Goal: Task Accomplishment & Management: Complete application form

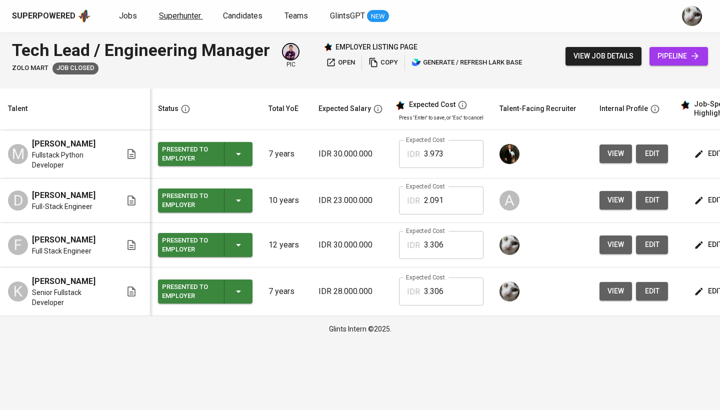
click at [175, 21] on link "Superhunter" at bounding box center [181, 16] width 44 height 12
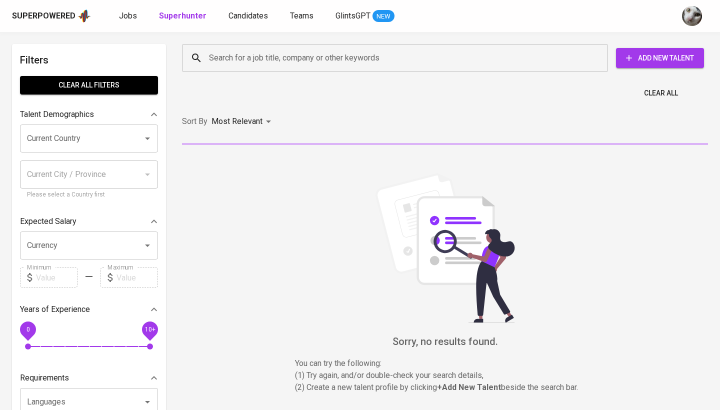
click at [220, 60] on input "Search for a job title, company or other keywords" at bounding box center [397, 57] width 382 height 19
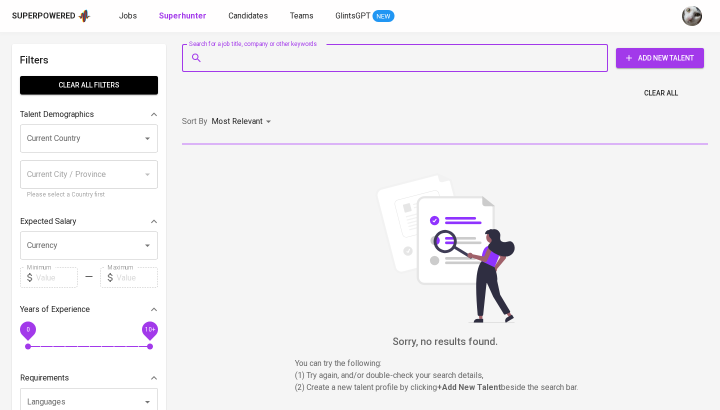
paste input "[EMAIL_ADDRESS][DOMAIN_NAME]"
type input "[EMAIL_ADDRESS][DOMAIN_NAME]"
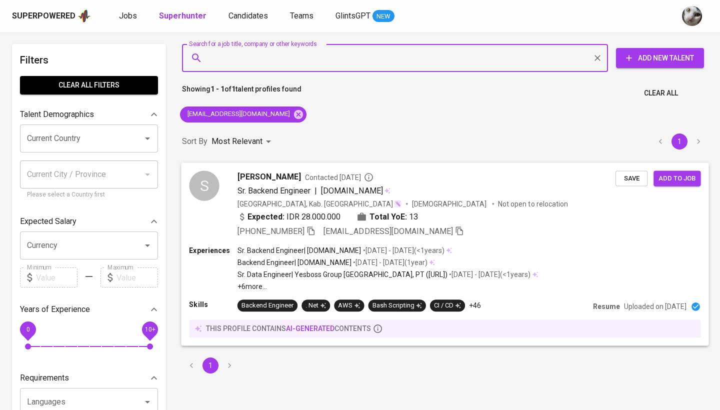
click at [628, 174] on span "Save" at bounding box center [631, 177] width 22 height 11
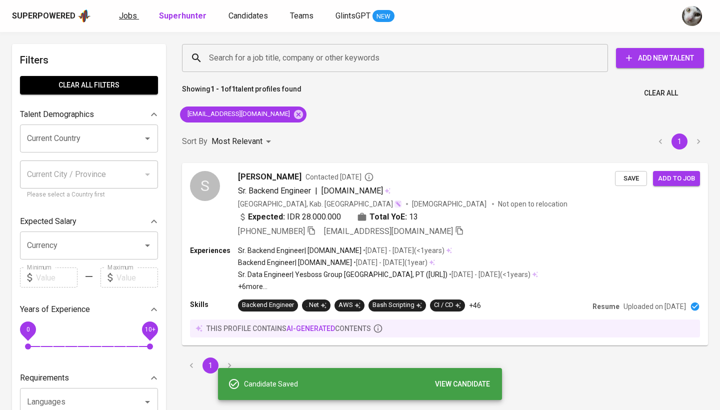
click at [126, 16] on span "Jobs" at bounding box center [128, 15] width 18 height 9
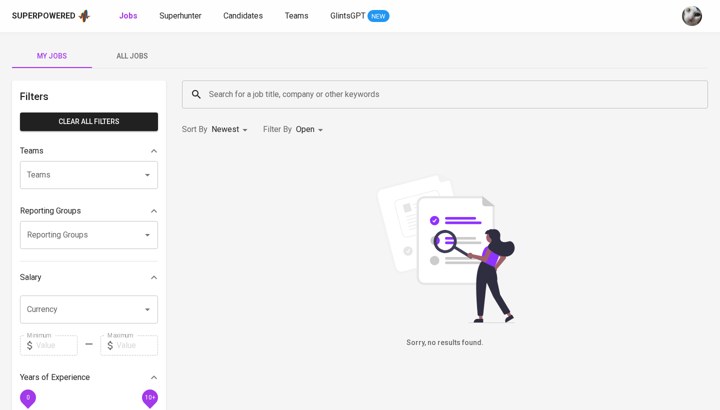
click at [148, 72] on div "My Jobs All Jobs Filters Clear All filters Teams Teams Teams Reporting Groups R…" at bounding box center [360, 344] width 720 height 624
click at [143, 59] on span "All Jobs" at bounding box center [132, 56] width 68 height 12
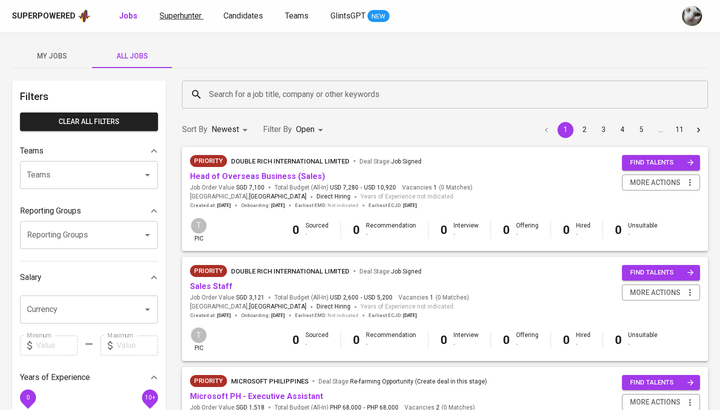
click at [187, 14] on span "Superhunter" at bounding box center [180, 15] width 42 height 9
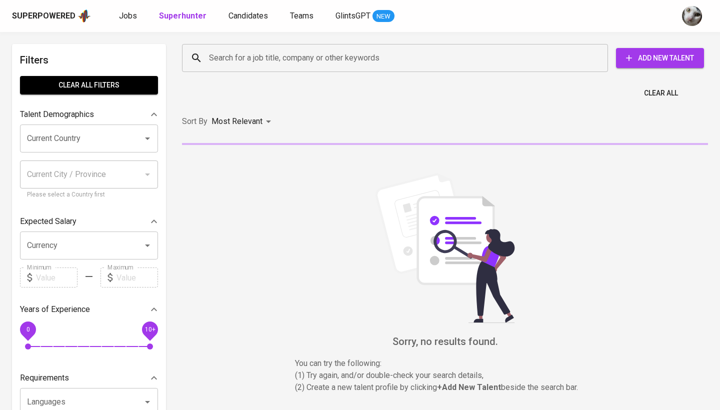
click at [245, 69] on div "Search for a job title, company or other keywords" at bounding box center [395, 58] width 426 height 28
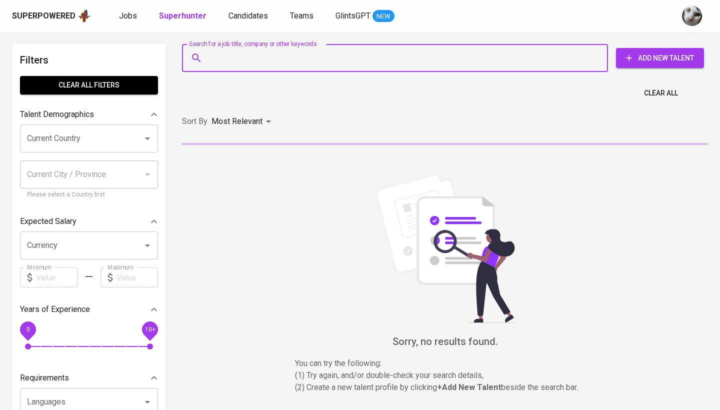
paste input "sulthonzh@gmail.com"
type input "sulthonzh@gmail.com"
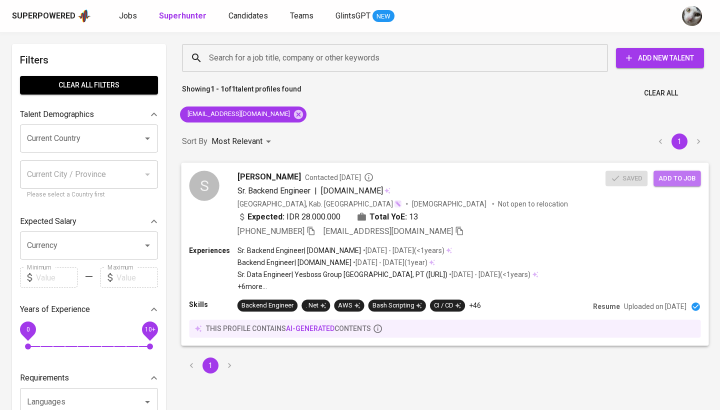
click at [697, 181] on button "Add to job" at bounding box center [676, 177] width 47 height 15
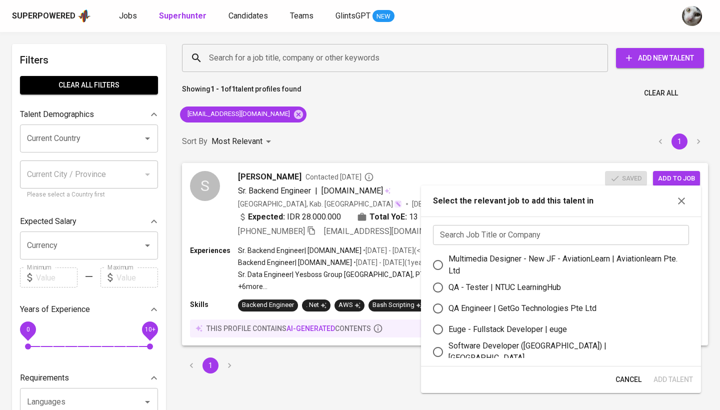
click at [503, 237] on input "text" at bounding box center [561, 235] width 256 height 20
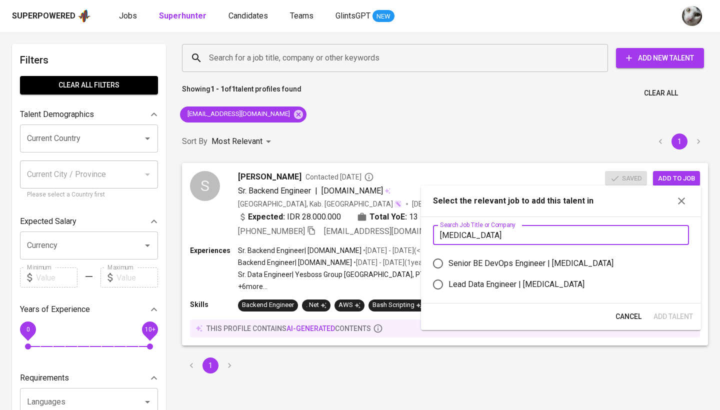
type input "meridia"
click at [496, 281] on div "Lead Data Engineer | Meridia" at bounding box center [516, 284] width 136 height 12
click at [448, 281] on input "Lead Data Engineer | Meridia" at bounding box center [437, 284] width 21 height 21
radio input "true"
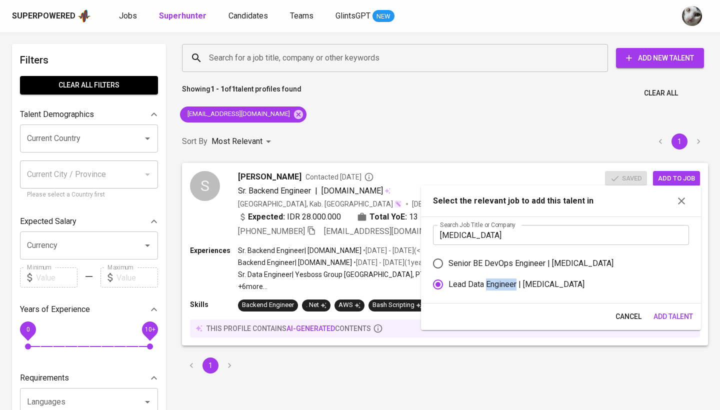
click at [496, 281] on div "Lead Data Engineer | Meridia" at bounding box center [516, 284] width 136 height 12
click at [448, 281] on input "Lead Data Engineer | Meridia" at bounding box center [437, 284] width 21 height 21
click at [496, 265] on div "Senior BE DevOps Engineer | Meridia" at bounding box center [530, 263] width 165 height 12
click at [448, 265] on input "Senior BE DevOps Engineer | Meridia" at bounding box center [437, 263] width 21 height 21
radio input "true"
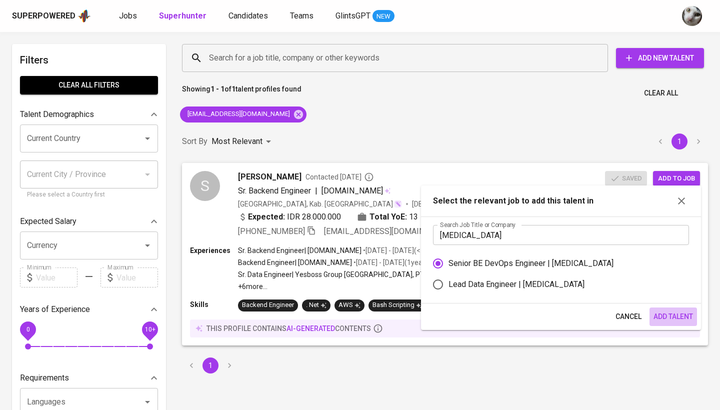
click at [670, 315] on span "Add Talent" at bounding box center [672, 316] width 39 height 12
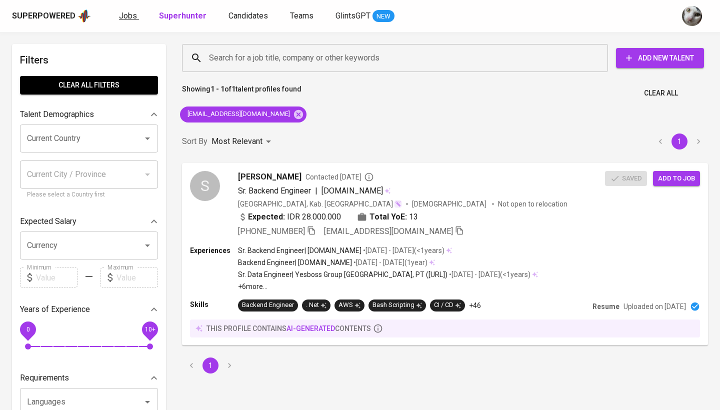
click at [124, 14] on span "Jobs" at bounding box center [128, 15] width 18 height 9
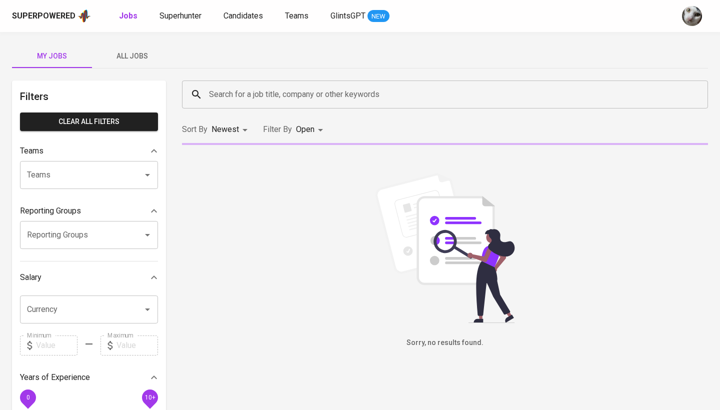
click at [147, 54] on span "All Jobs" at bounding box center [132, 56] width 68 height 12
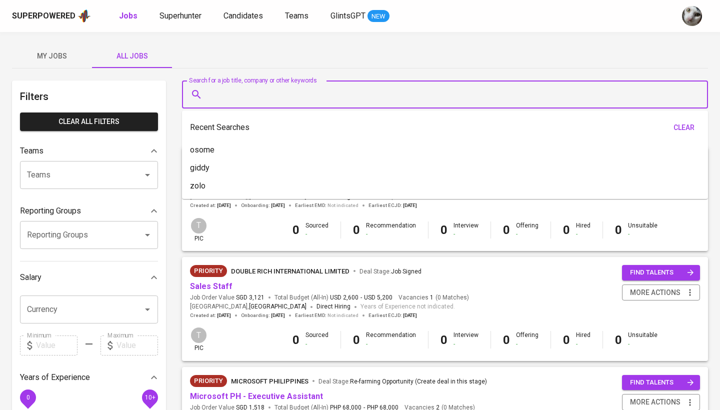
click at [263, 97] on input "Search for a job title, company or other keywords" at bounding box center [447, 94] width 482 height 19
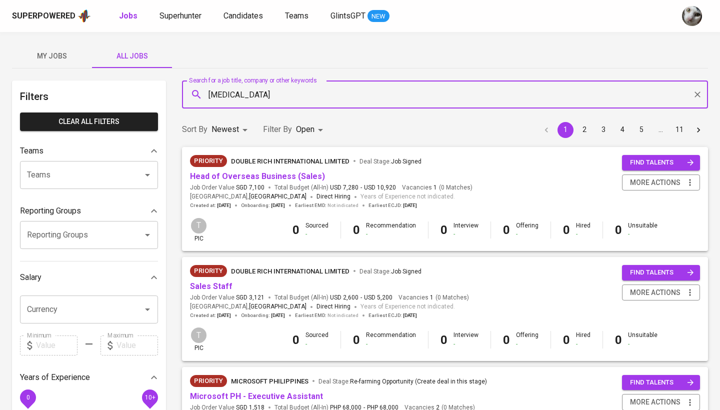
type input "meridia"
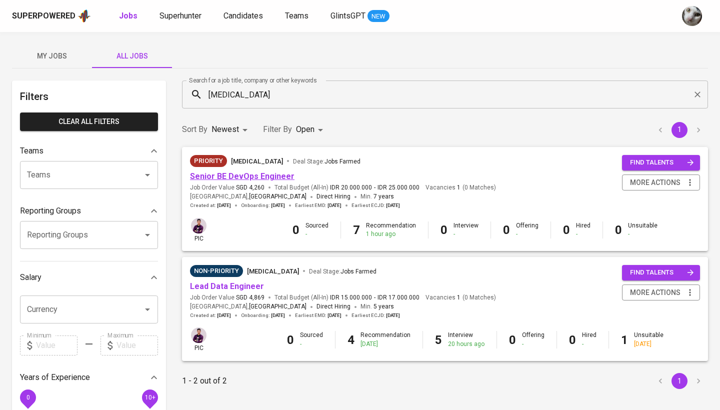
click at [248, 171] on link "Senior BE DevOps Engineer" at bounding box center [242, 175] width 104 height 9
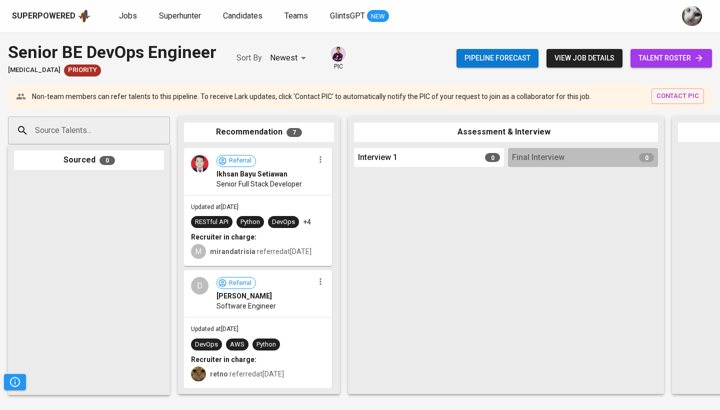
click at [682, 61] on span "talent roster" at bounding box center [670, 58] width 65 height 12
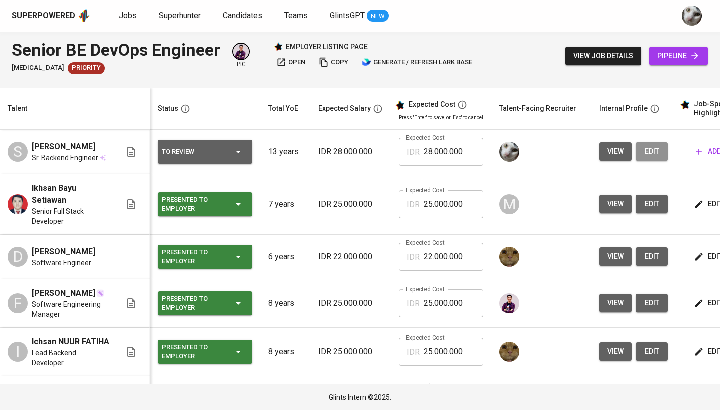
click at [647, 147] on span "edit" at bounding box center [652, 151] width 16 height 12
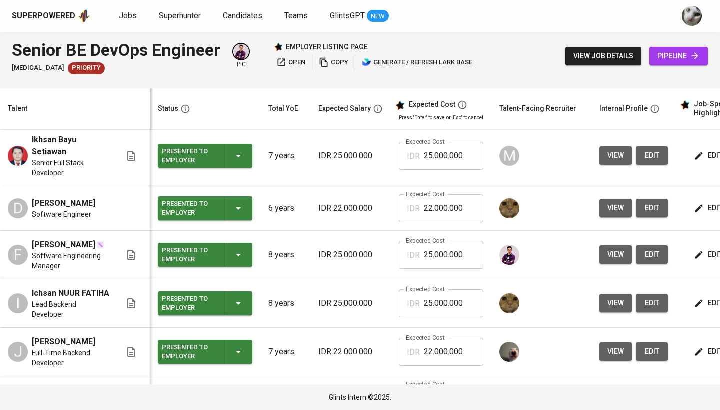
scroll to position [51, 0]
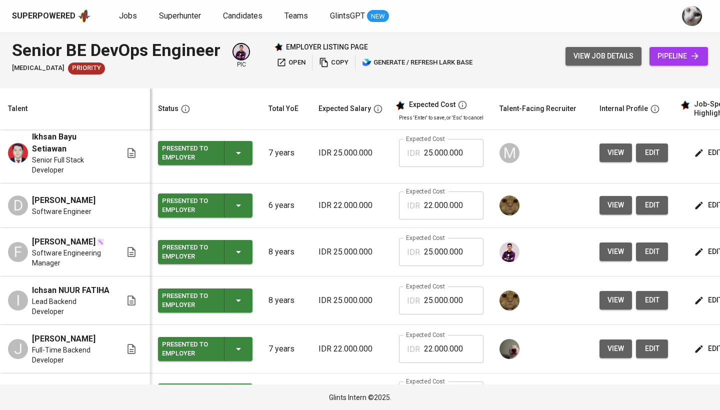
click at [580, 57] on span "view job details" at bounding box center [603, 56] width 60 height 12
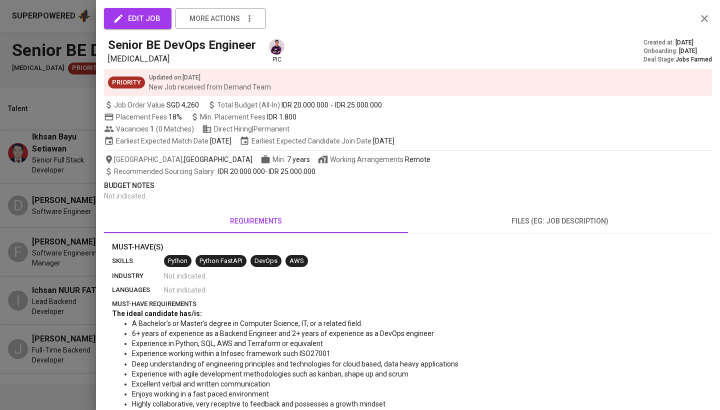
click at [78, 173] on div at bounding box center [360, 205] width 720 height 410
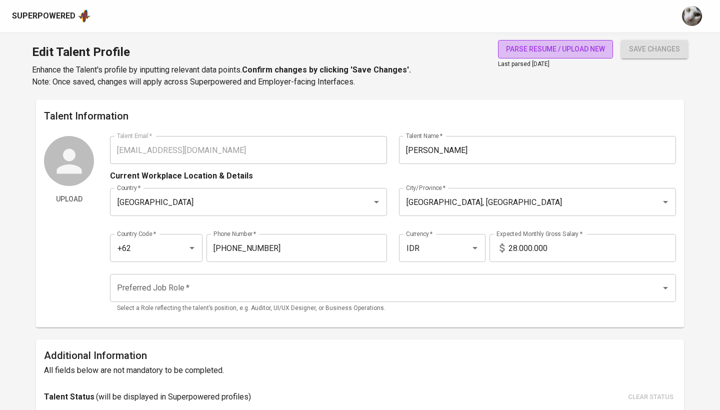
click at [584, 50] on span "parse resume / upload new" at bounding box center [555, 49] width 99 height 12
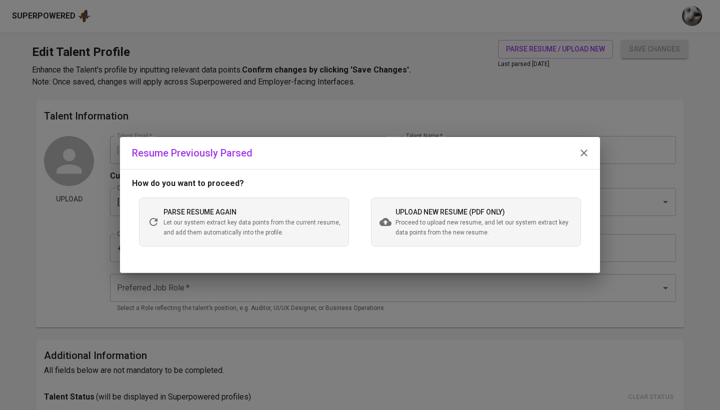
click at [418, 223] on span "Proceed to upload new resume, and let our system extract key data points from t…" at bounding box center [483, 228] width 177 height 20
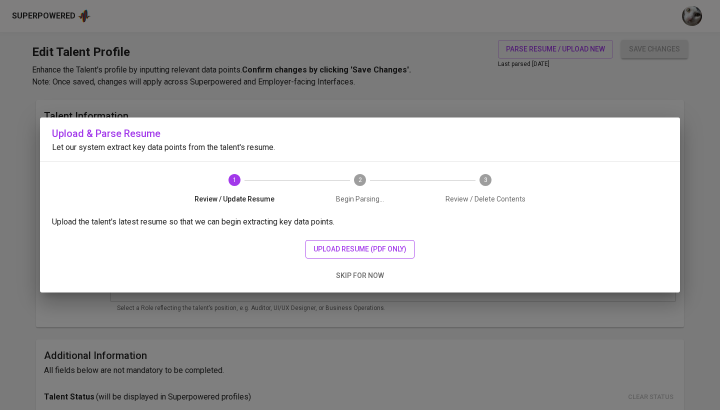
click at [374, 252] on span "upload resume (pdf only)" at bounding box center [359, 249] width 93 height 12
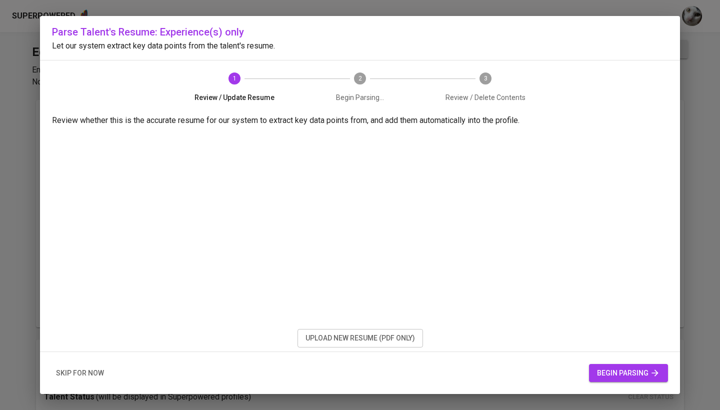
click at [631, 371] on span "begin parsing" at bounding box center [628, 373] width 63 height 12
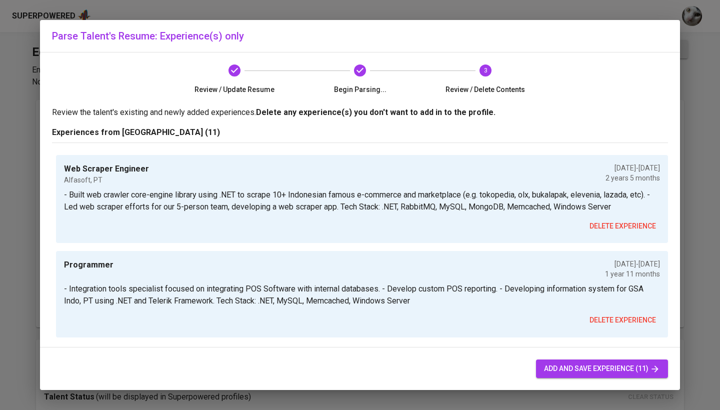
scroll to position [1052, 0]
click at [571, 365] on span "add and save experience (11)" at bounding box center [602, 368] width 116 height 12
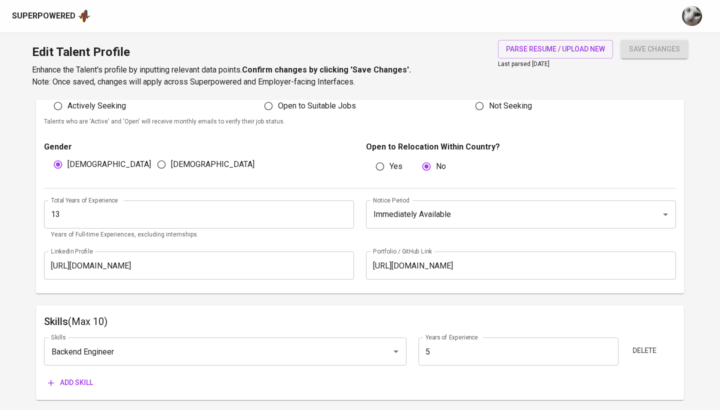
scroll to position [296, 0]
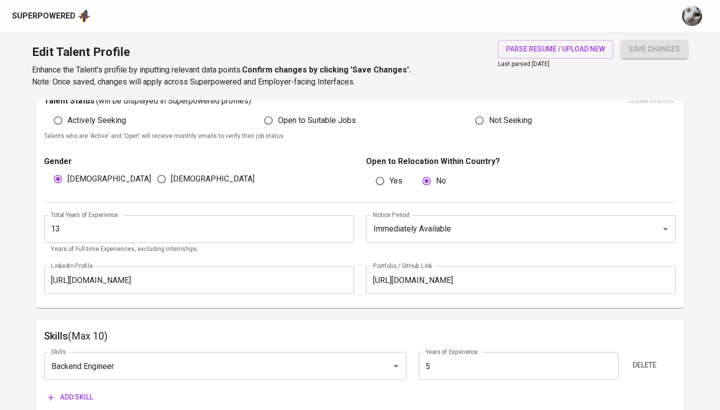
click at [228, 4] on div "Superpowered" at bounding box center [360, 16] width 720 height 32
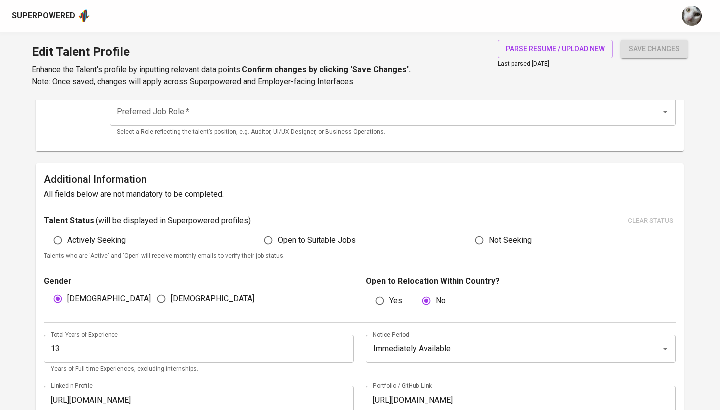
scroll to position [183, 0]
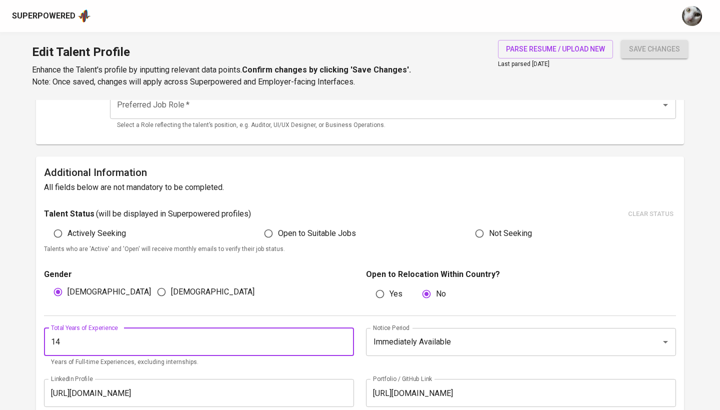
click at [345, 337] on input "14" at bounding box center [199, 342] width 310 height 28
click at [344, 347] on input "14" at bounding box center [199, 342] width 310 height 28
click at [344, 340] on input "13" at bounding box center [199, 342] width 310 height 28
type input "12"
click at [344, 340] on input "12" at bounding box center [199, 342] width 310 height 28
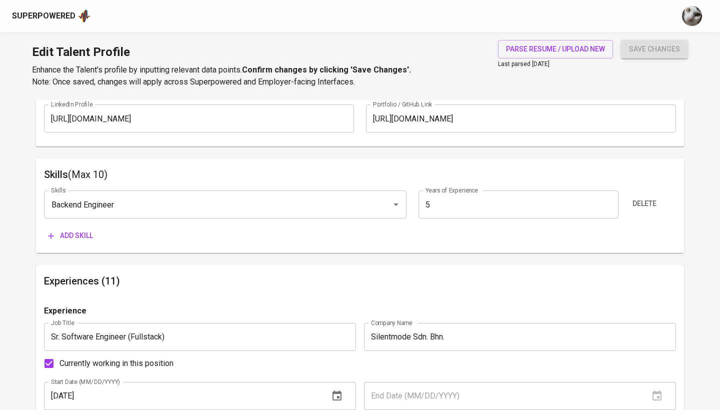
scroll to position [468, 0]
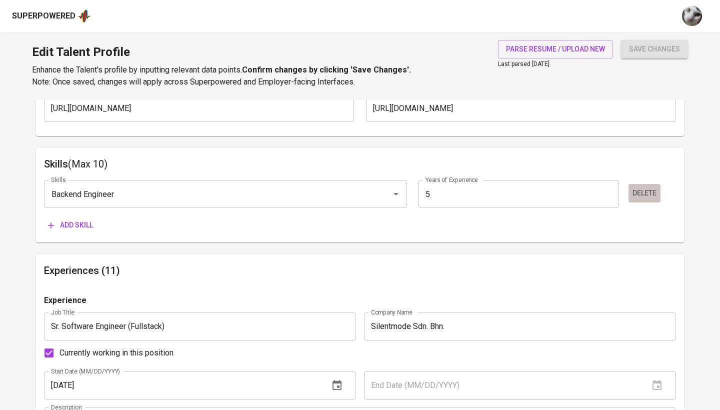
click at [645, 198] on button "Delete" at bounding box center [644, 193] width 32 height 18
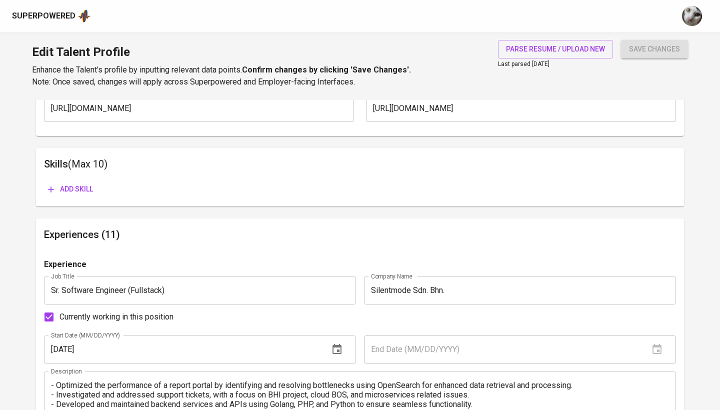
click at [87, 197] on div "Skills (Max 10) Add skill" at bounding box center [360, 177] width 648 height 58
click at [85, 189] on span "Add skill" at bounding box center [70, 189] width 45 height 12
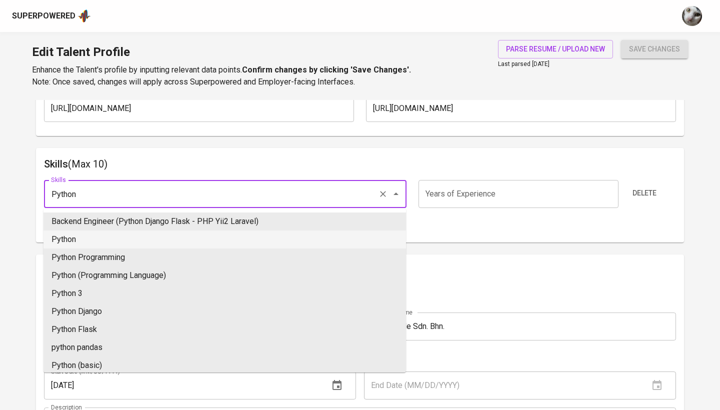
type input "Python"
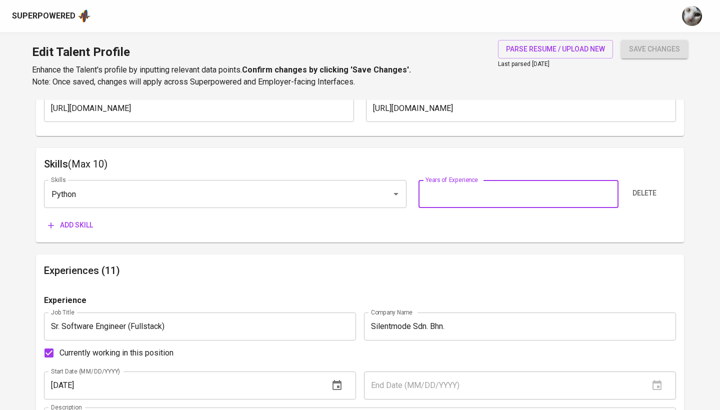
click at [477, 197] on input "number" at bounding box center [517, 194] width 199 height 28
type input "9"
click at [82, 219] on span "Add skill" at bounding box center [70, 225] width 45 height 12
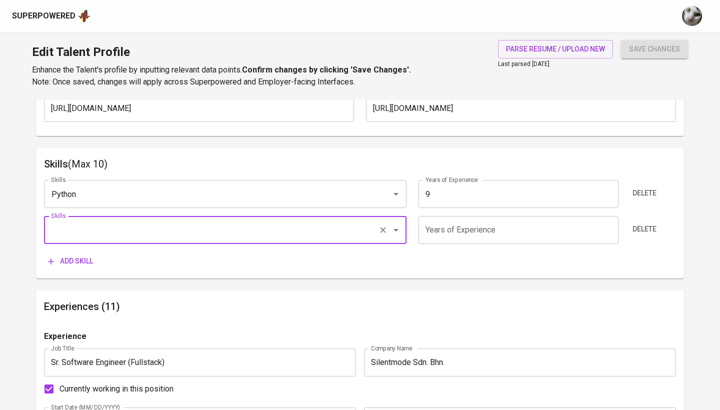
type input "g"
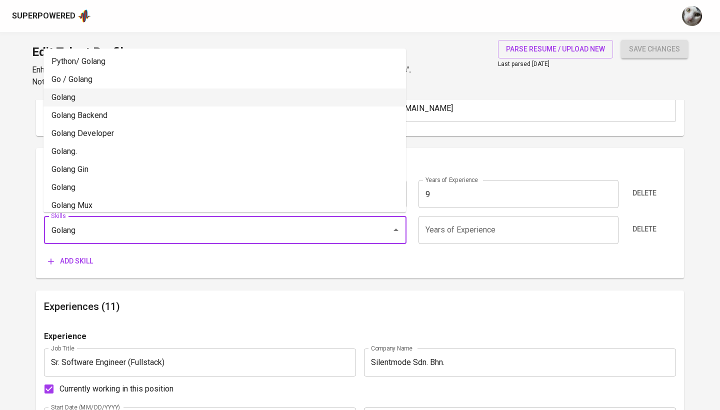
click at [234, 97] on li "Golang" at bounding box center [224, 97] width 362 height 18
type input "Golang"
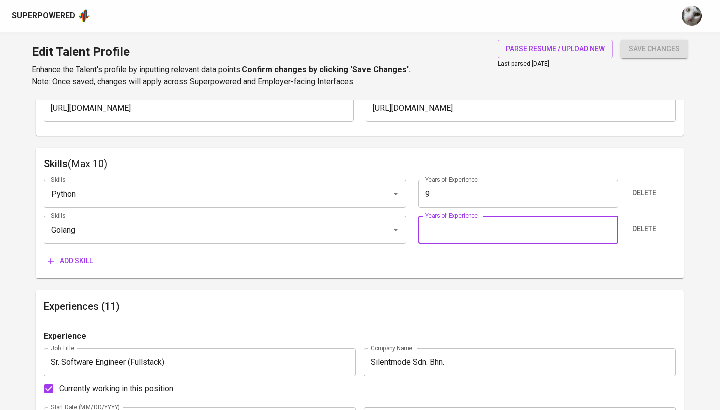
click at [469, 225] on input "number" at bounding box center [517, 230] width 199 height 28
type input "8"
click at [65, 252] on button "Add skill" at bounding box center [70, 261] width 53 height 18
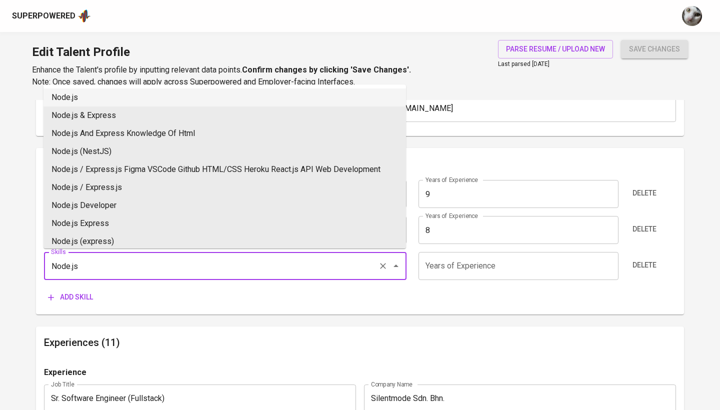
click at [122, 98] on li "Node.js" at bounding box center [224, 97] width 362 height 18
type input "Node.js"
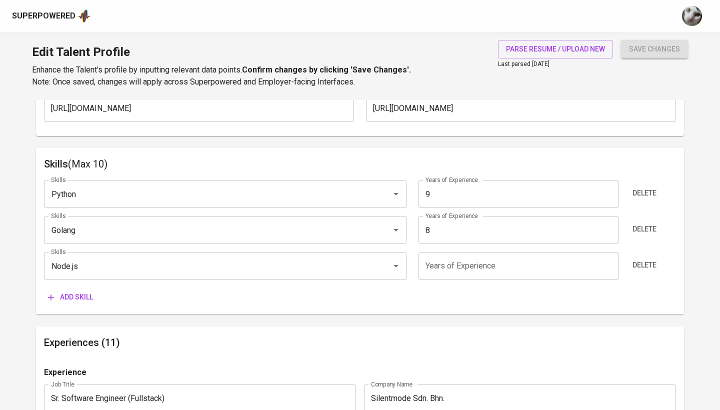
click at [448, 260] on input "number" at bounding box center [517, 266] width 199 height 28
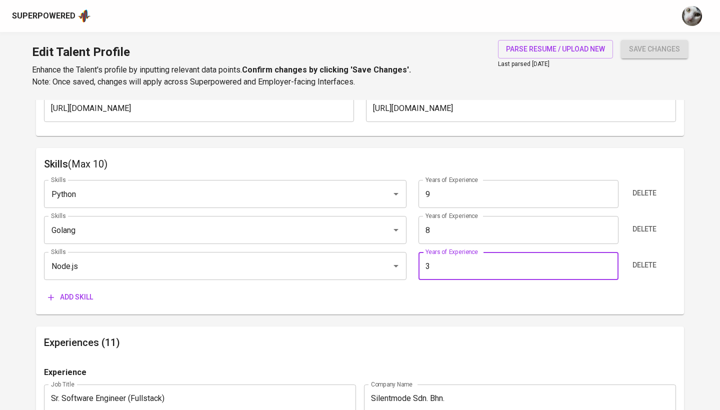
type input "3"
click at [93, 283] on div "Skills Python Skills Years of Experience 9 Years of Experience Delete Skills Go…" at bounding box center [360, 239] width 632 height 134
click at [90, 295] on span "Add skill" at bounding box center [70, 297] width 45 height 12
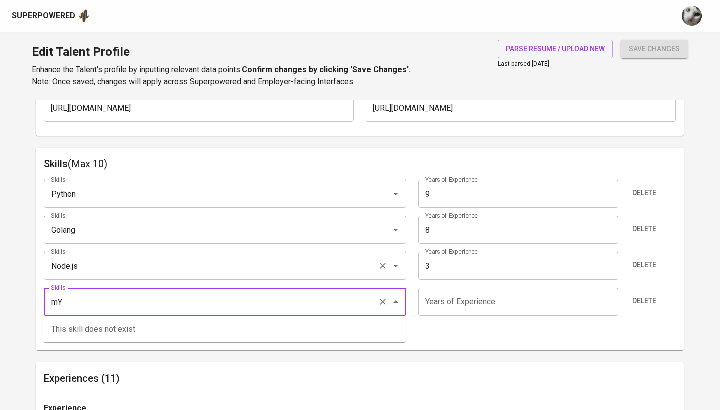
type input "m"
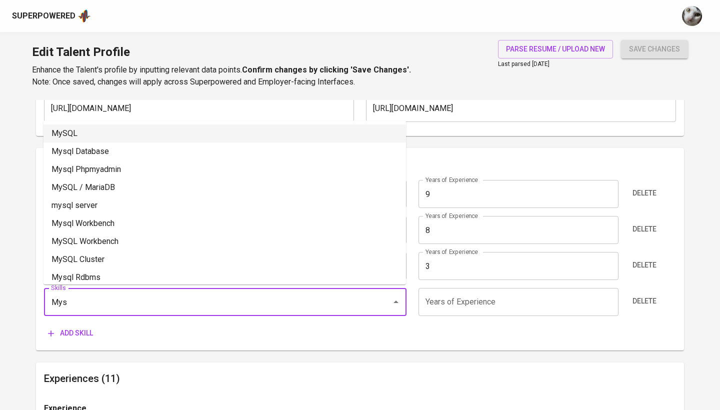
click at [202, 129] on li "MySQL" at bounding box center [224, 133] width 362 height 18
type input "MySQL"
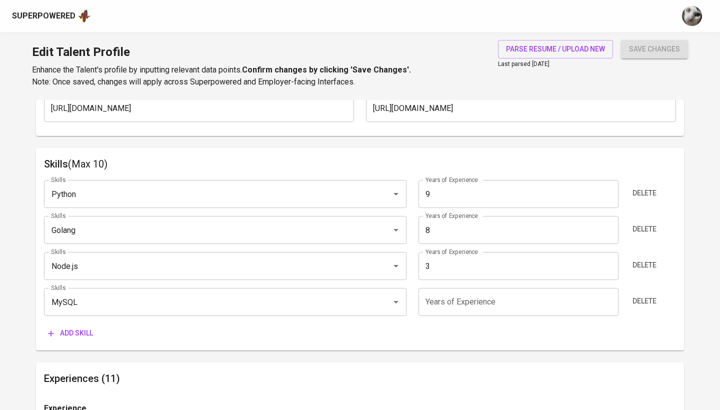
click at [473, 300] on input "number" at bounding box center [517, 302] width 199 height 28
type input "1"
type input "10"
click at [74, 333] on span "Add skill" at bounding box center [70, 333] width 45 height 12
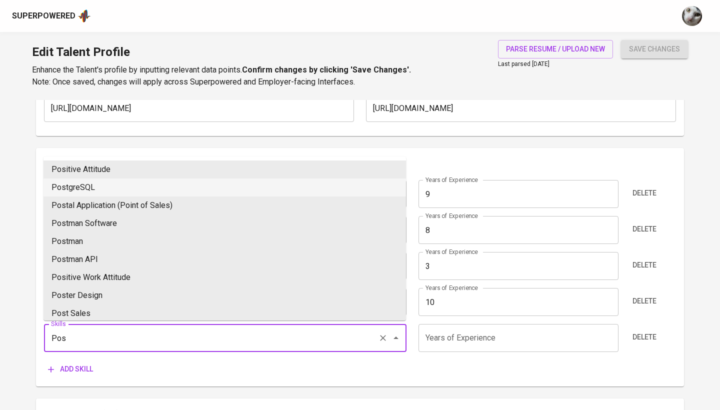
click at [194, 189] on li "PostgreSQL" at bounding box center [224, 187] width 362 height 18
type input "PostgreSQL"
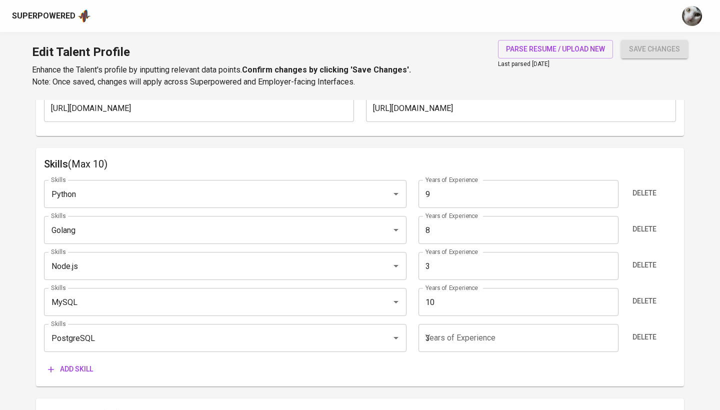
click at [458, 339] on input "3" at bounding box center [517, 338] width 199 height 28
type input "3"
click at [93, 363] on span "Add skill" at bounding box center [70, 369] width 45 height 12
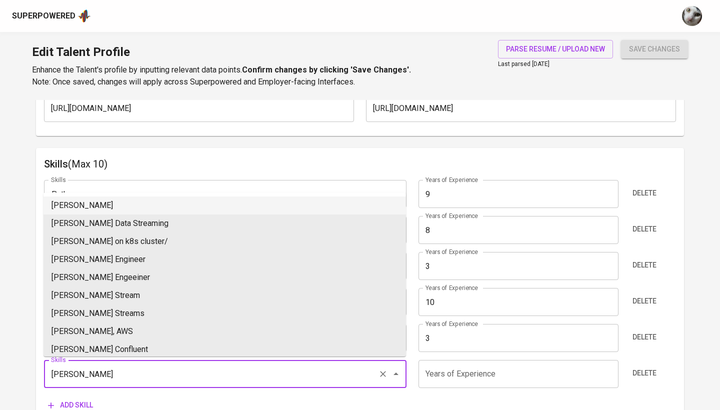
click at [234, 207] on li "Kafka" at bounding box center [224, 205] width 362 height 18
type input "Kafka"
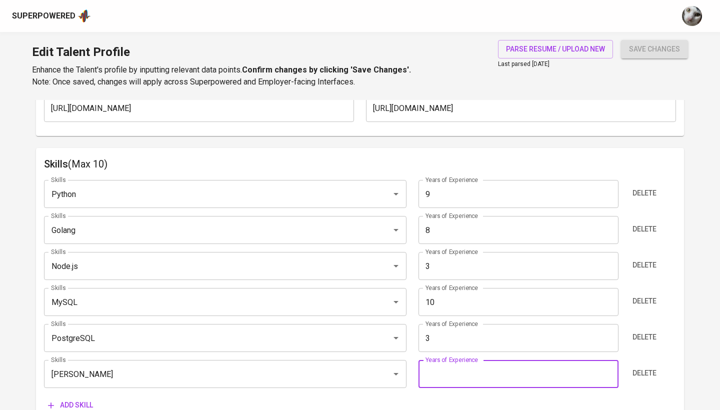
click at [474, 382] on input "number" at bounding box center [517, 374] width 199 height 28
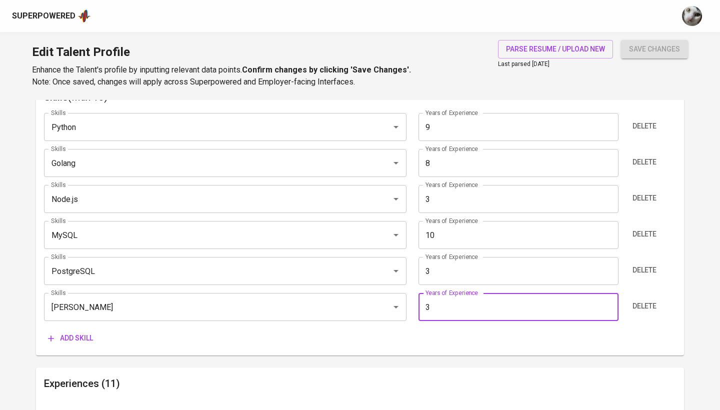
scroll to position [544, 0]
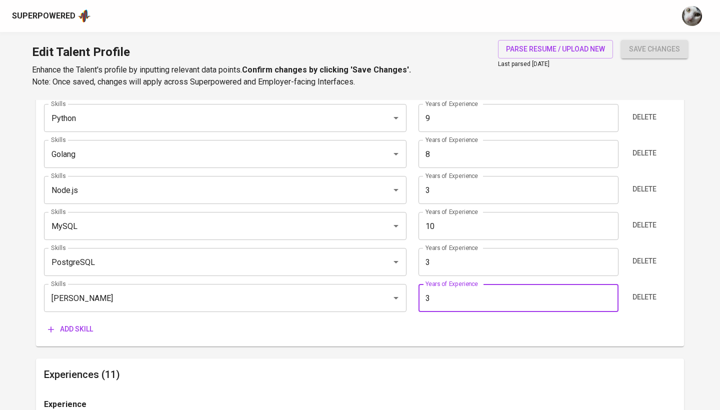
type input "3"
click at [80, 320] on button "Add skill" at bounding box center [70, 329] width 53 height 18
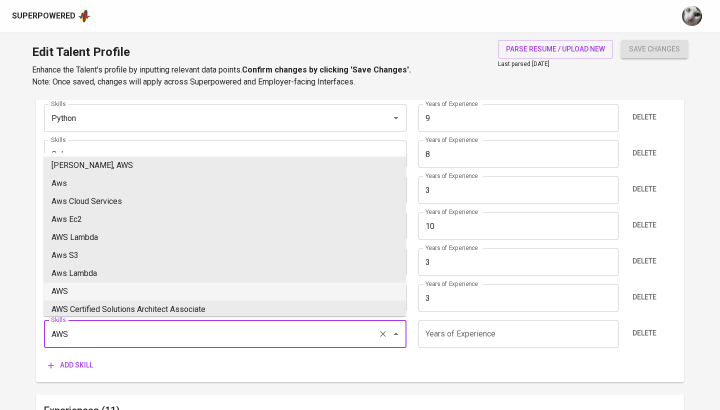
click at [207, 297] on li "AWS" at bounding box center [224, 291] width 362 height 18
type input "AWS"
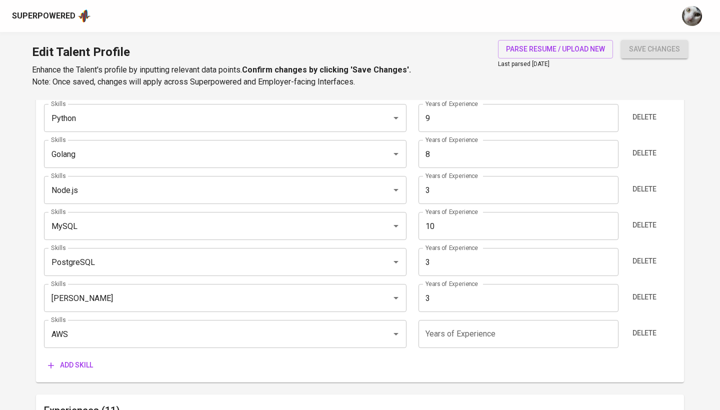
click at [441, 329] on input "number" at bounding box center [517, 334] width 199 height 28
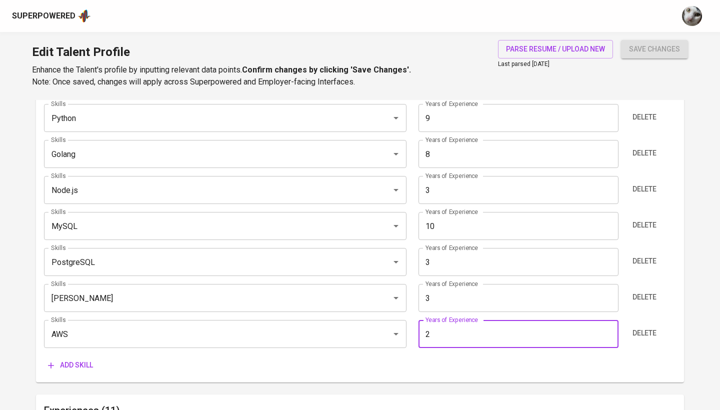
type input "2"
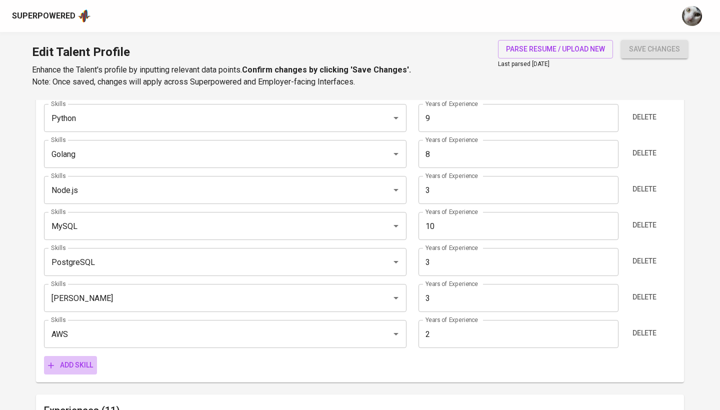
click at [90, 363] on span "Add skill" at bounding box center [70, 365] width 45 height 12
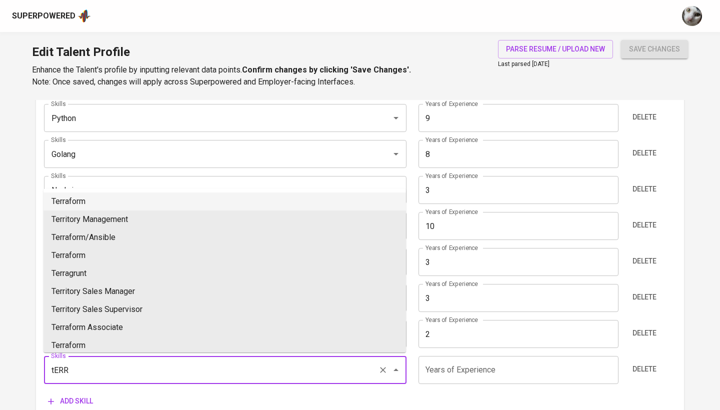
click at [185, 205] on li "Terraform" at bounding box center [224, 201] width 362 height 18
type input "Terraform"
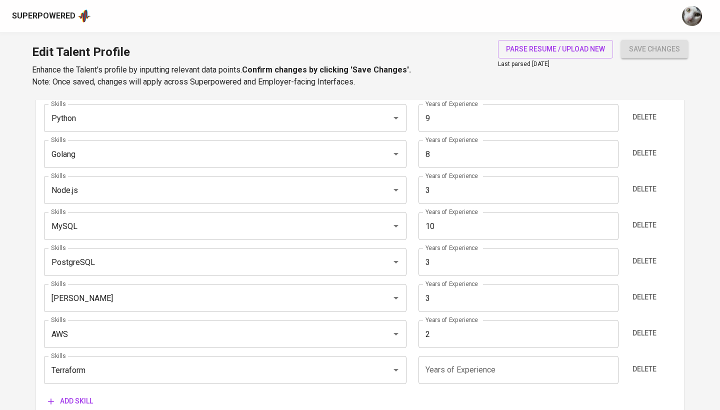
click at [449, 368] on input "number" at bounding box center [517, 370] width 199 height 28
type input "2"
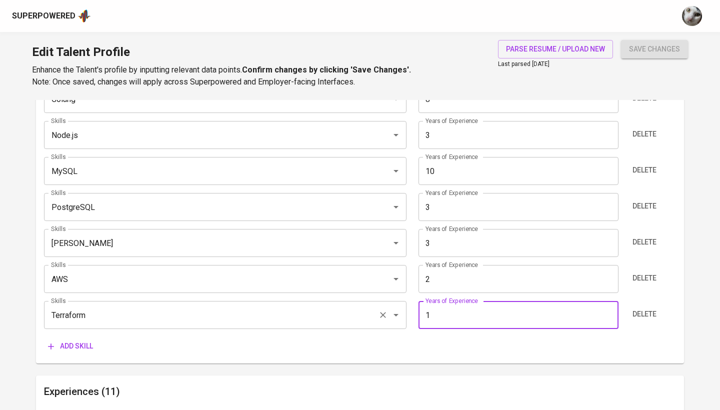
scroll to position [674, 0]
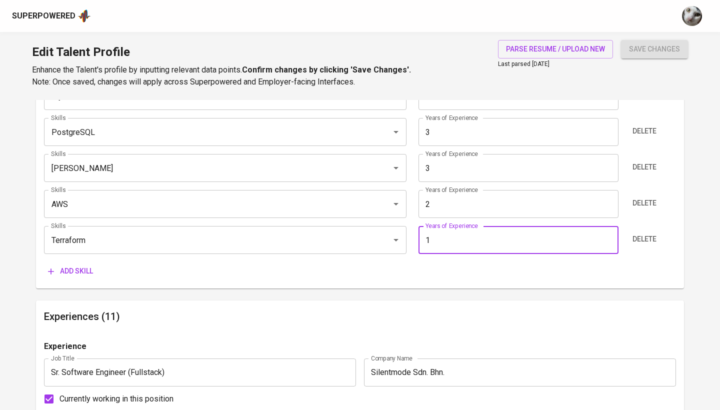
type input "1"
click at [83, 271] on span "Add skill" at bounding box center [70, 271] width 45 height 12
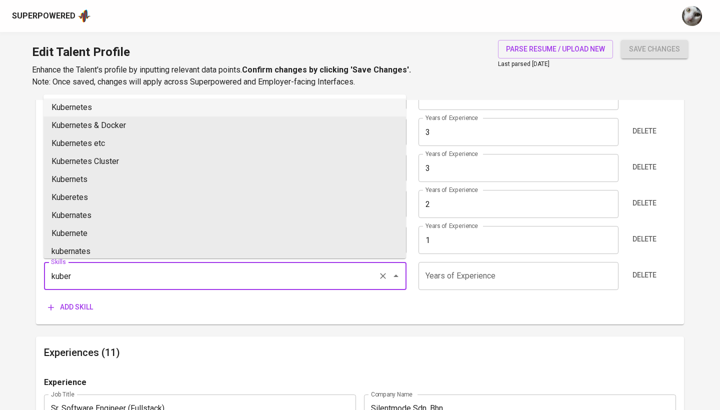
click at [121, 103] on li "Kubernetes" at bounding box center [224, 107] width 362 height 18
type input "Kubernetes"
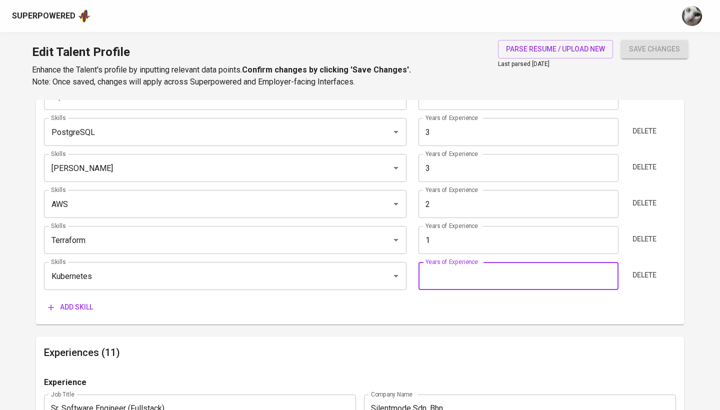
click at [468, 269] on input "number" at bounding box center [517, 276] width 199 height 28
type input "5"
click at [75, 306] on span "Add skill" at bounding box center [70, 307] width 45 height 12
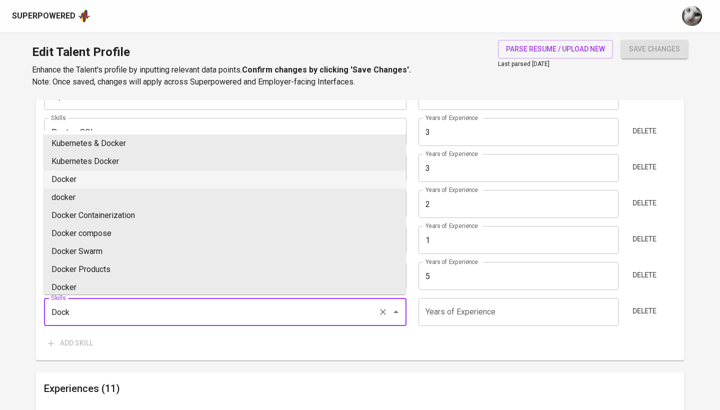
click at [172, 175] on li "Docker" at bounding box center [224, 179] width 362 height 18
type input "Docker"
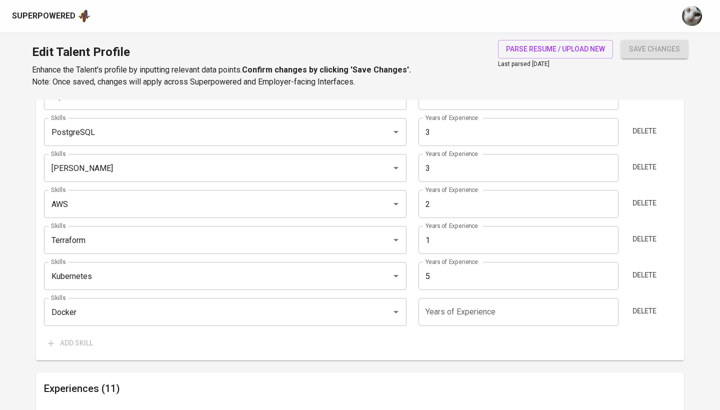
click at [452, 308] on input "number" at bounding box center [517, 312] width 199 height 28
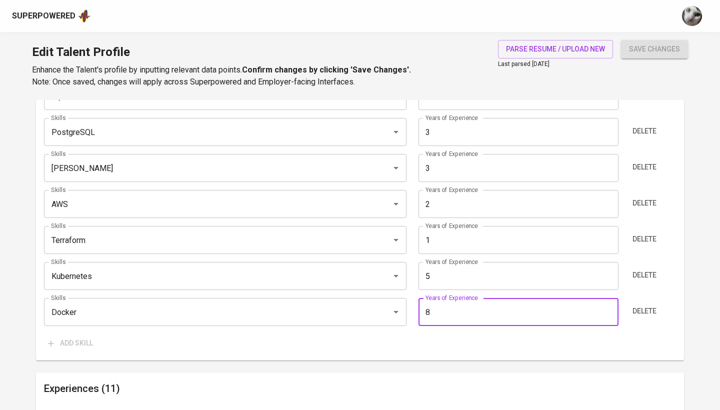
type input "8"
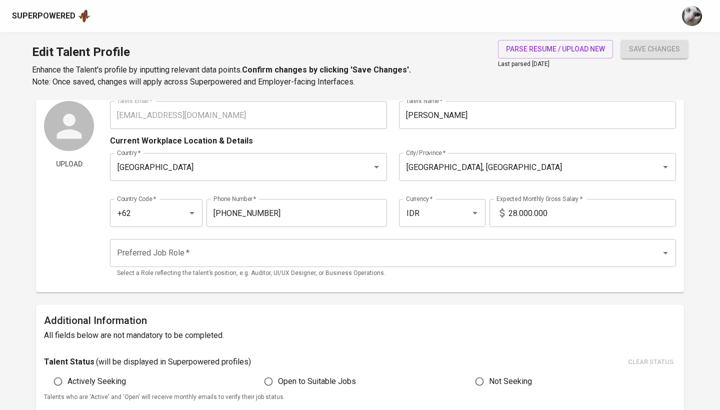
scroll to position [36, 0]
click at [384, 265] on div "Preferred Job Role *" at bounding box center [393, 252] width 566 height 28
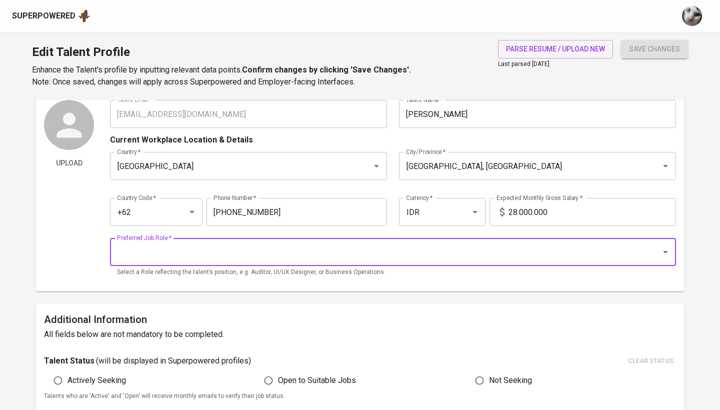
type input "s"
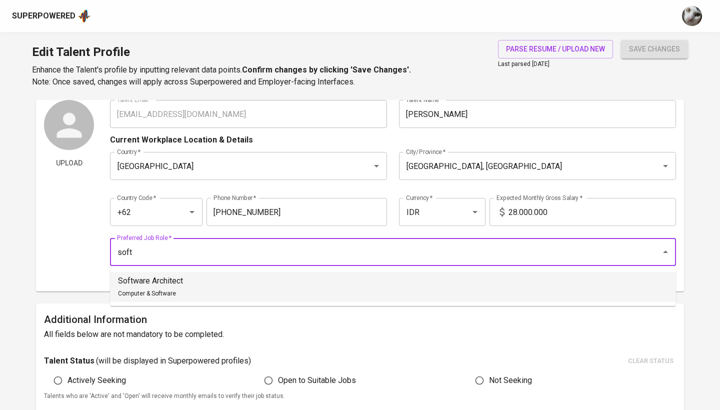
click at [369, 290] on li "Software Architect Computer & Software" at bounding box center [393, 287] width 566 height 30
type input "Software Architect"
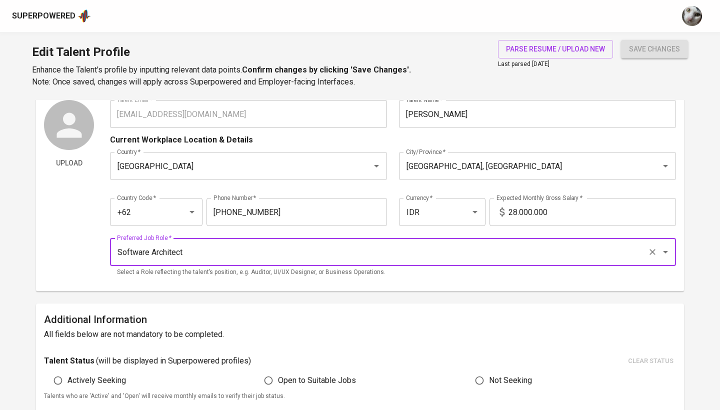
click at [297, 368] on div "Talent Status ( will be displayed in Superpowered profiles ) clear status Activ…" at bounding box center [360, 377] width 632 height 48
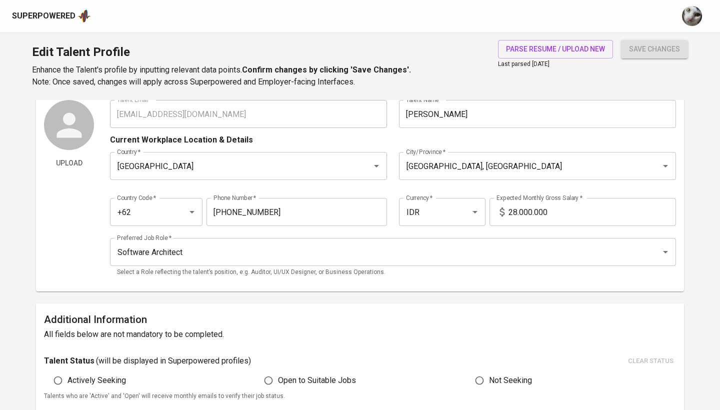
click at [297, 376] on span "Open to Suitable Jobs" at bounding box center [317, 380] width 78 height 12
click at [278, 376] on input "Open to Suitable Jobs" at bounding box center [268, 380] width 19 height 19
radio input "true"
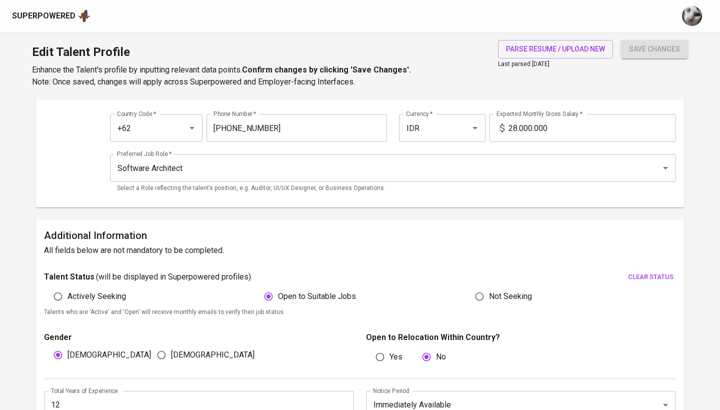
scroll to position [13, 0]
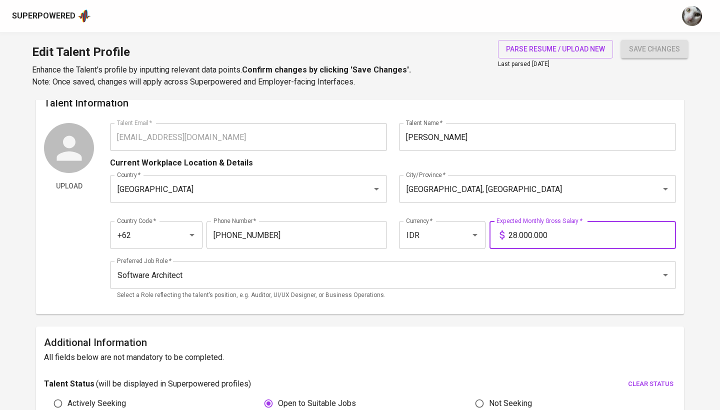
click at [517, 233] on input "28.000.000" at bounding box center [591, 235] width 167 height 28
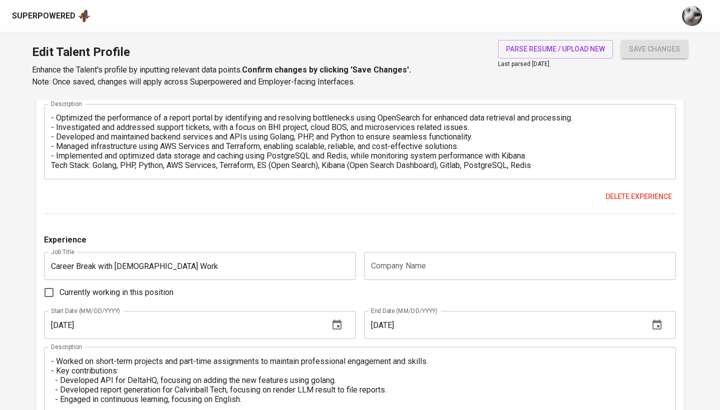
scroll to position [1097, 0]
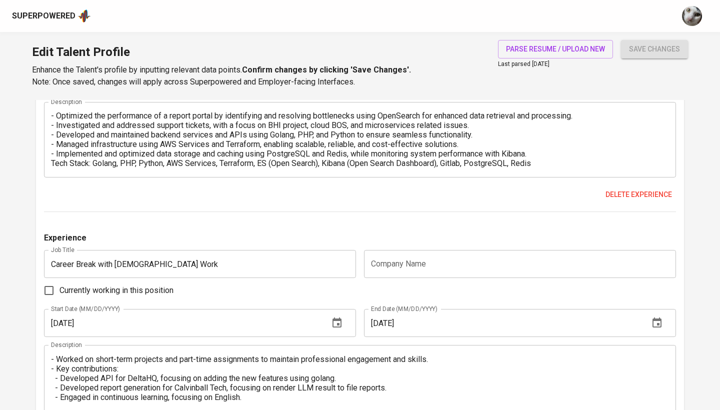
type input "25.000.000"
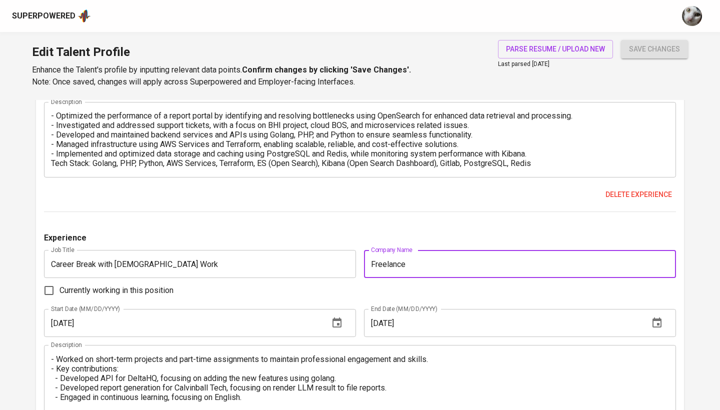
type input "Freelance"
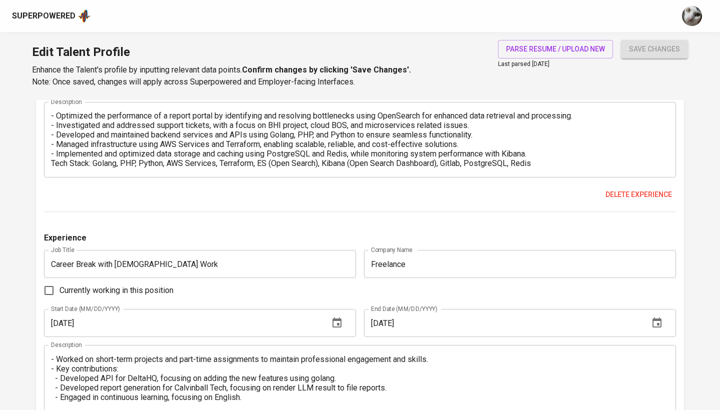
click at [341, 246] on div "Experience" at bounding box center [360, 241] width 632 height 18
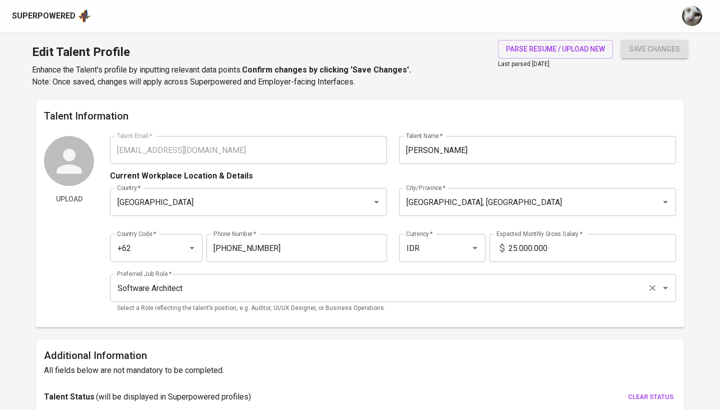
scroll to position [0, 0]
click at [426, 294] on input "Software Architect" at bounding box center [378, 287] width 529 height 19
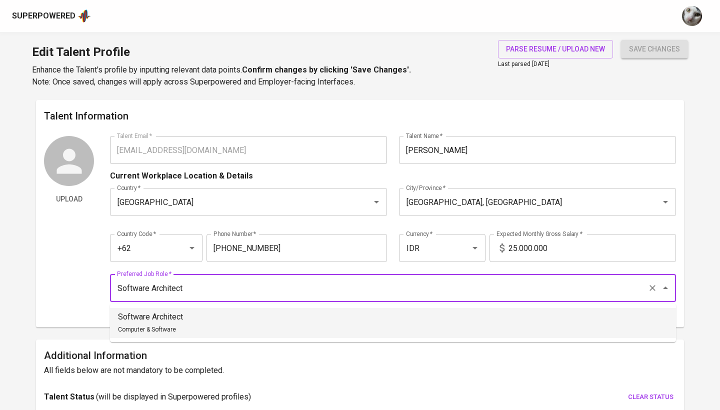
click at [426, 294] on input "Software Architect" at bounding box center [378, 287] width 529 height 19
click at [430, 316] on li "Software Architect Computer & Software" at bounding box center [393, 323] width 566 height 30
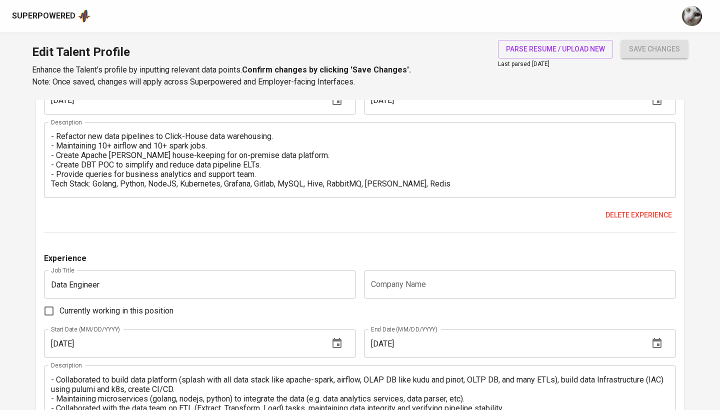
type input "Alfasoft"
click at [438, 297] on div "Experience Job Title Data Engineer Job Title Company Name Company Name Currentl…" at bounding box center [360, 363] width 632 height 223
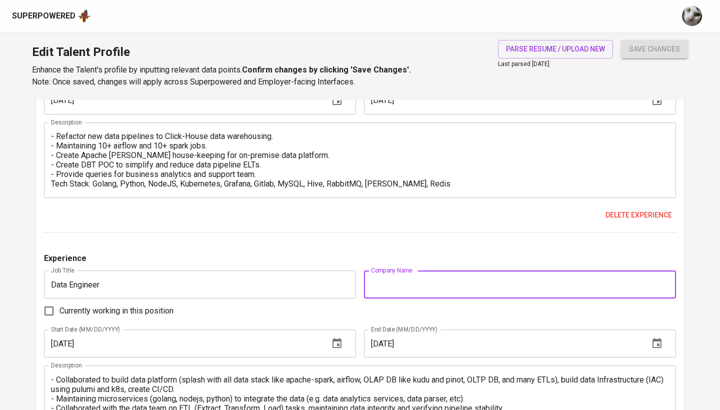
paste input "Yesboss Group Indonesia, PT (kata.ai)"
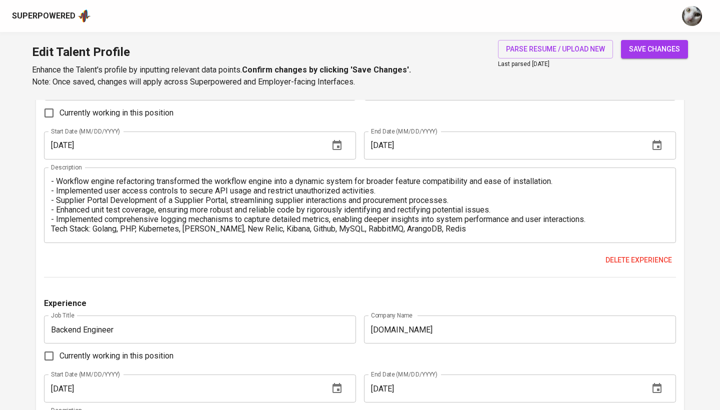
type input "Yesboss Group Indonesia, PT (kata.ai)"
click at [648, 48] on span "save changes" at bounding box center [654, 49] width 51 height 12
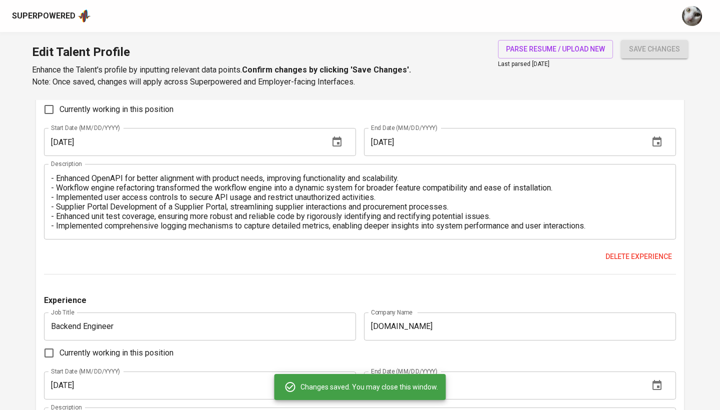
type input "MySQL"
type input "10"
type input "Python"
type input "9"
type input "Docker"
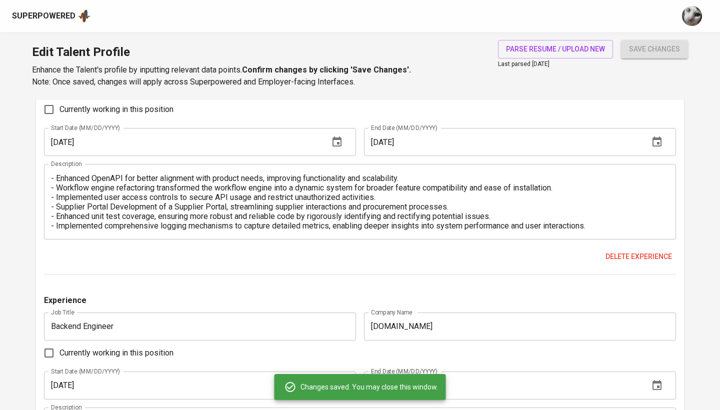
type input "8"
type input "Go"
type input "8"
type input "Kubernetes"
type input "5"
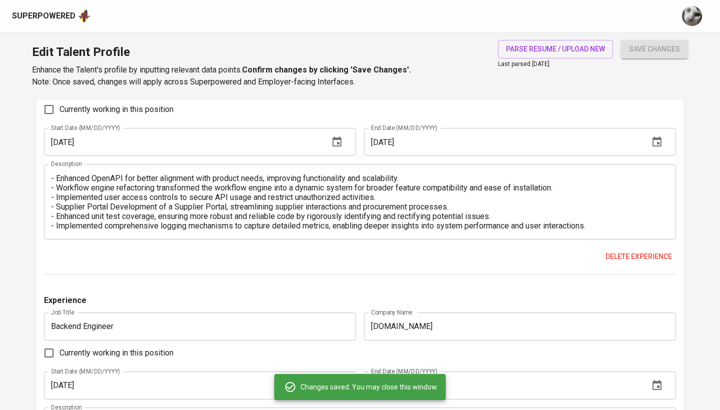
type input "Apache Kafka"
type input "PostgreSQL"
type input "3"
type input "Node.js"
type input "3"
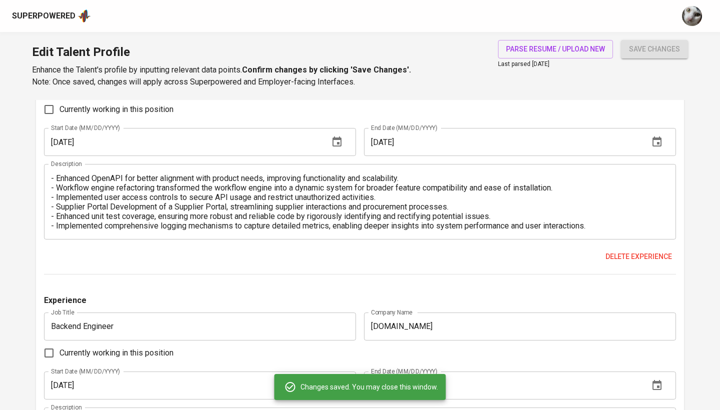
type input "AWS"
type input "2"
type input "Terraform"
type input "1"
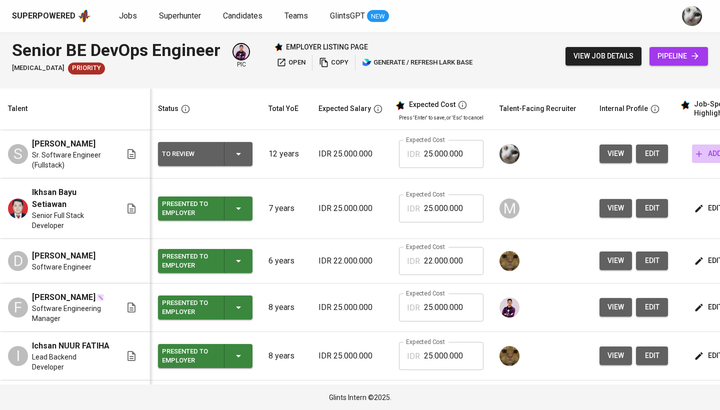
click at [699, 154] on icon "button" at bounding box center [699, 154] width 10 height 10
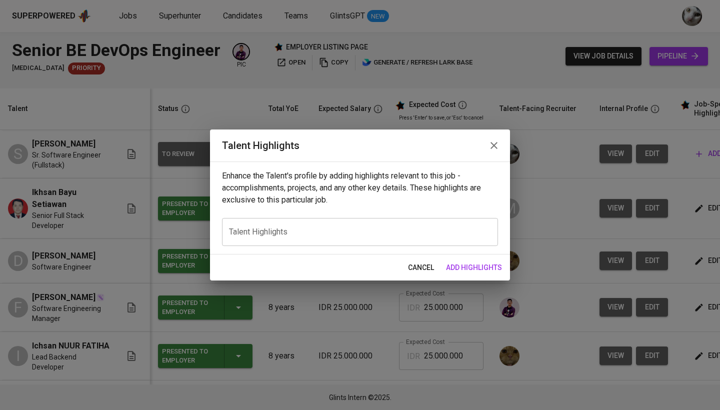
click at [461, 232] on textarea at bounding box center [360, 231] width 262 height 9
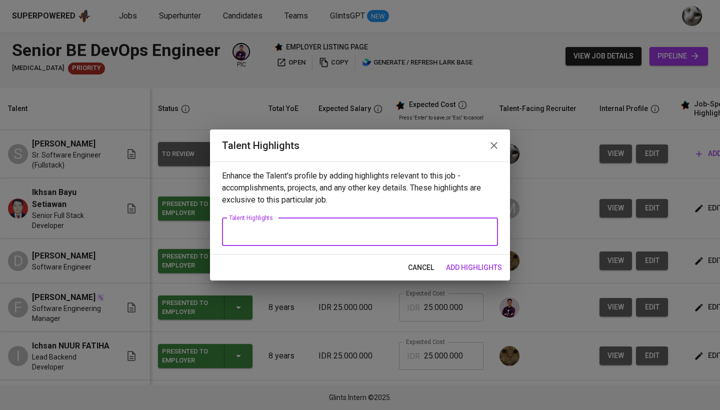
paste textarea "He developed and maintained backend services and APIs using Golang, Python, PHP…"
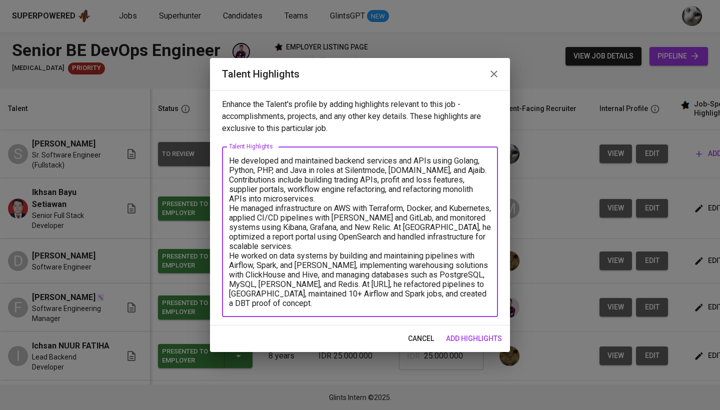
click at [338, 192] on textarea "He developed and maintained backend services and APIs using Golang, Python, PHP…" at bounding box center [360, 232] width 262 height 152
click at [331, 203] on textarea "He developed and maintained backend services and APIs using Golang, Python, PHP…" at bounding box center [360, 232] width 262 height 152
click at [321, 200] on textarea "He developed and maintained backend services and APIs using Golang, Python, PHP…" at bounding box center [360, 232] width 262 height 152
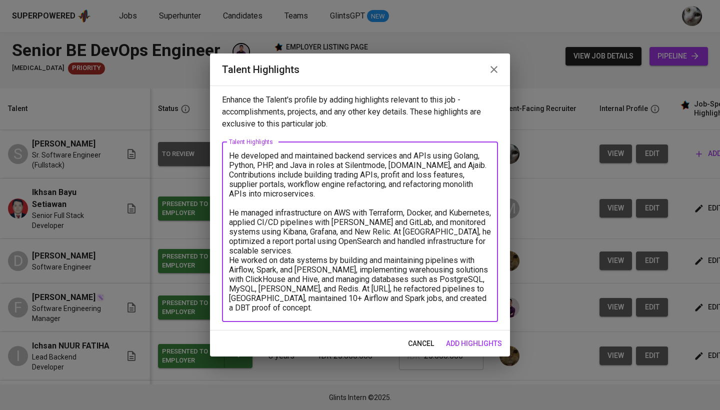
click at [335, 252] on textarea "He developed and maintained backend services and APIs using Golang, Python, PHP…" at bounding box center [360, 231] width 262 height 161
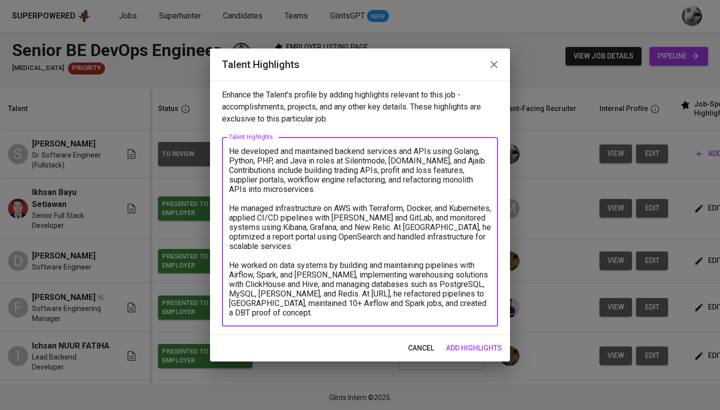
click at [229, 151] on textarea "He developed and maintained backend services and APIs using Golang, Python, PHP…" at bounding box center [360, 231] width 262 height 171
click at [230, 205] on textarea "- He developed and maintained backend services and APIs using Golang, Python, P…" at bounding box center [360, 231] width 262 height 171
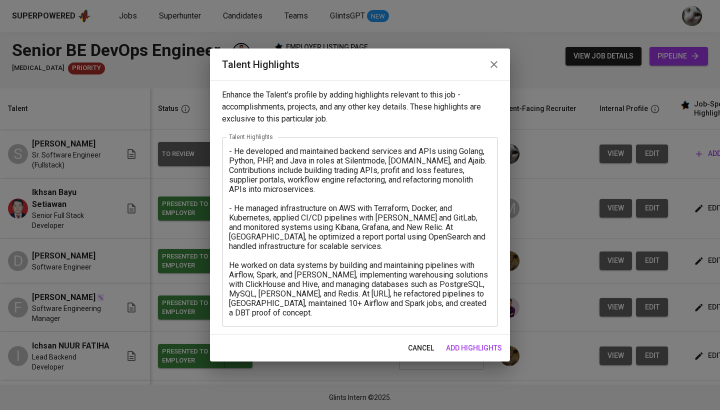
click at [228, 263] on div "- He developed and maintained backend services and APIs using Golang, Python, P…" at bounding box center [360, 231] width 276 height 189
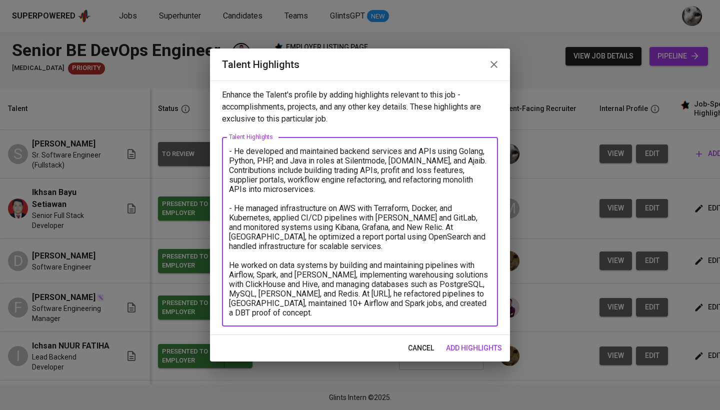
click at [230, 264] on textarea "- He developed and maintained backend services and APIs using Golang, Python, P…" at bounding box center [360, 231] width 262 height 171
click at [446, 311] on textarea "- He developed and maintained backend services and APIs using Golang, Python, P…" at bounding box center [360, 231] width 262 height 171
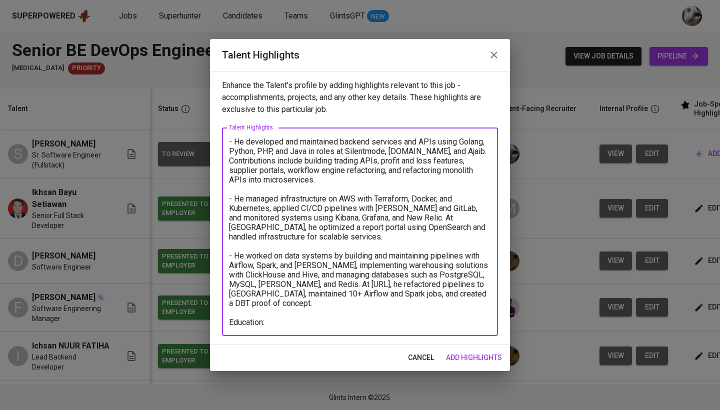
paste textarea "Bachelor in Informatics Engineering [DATE] - [DATE]"
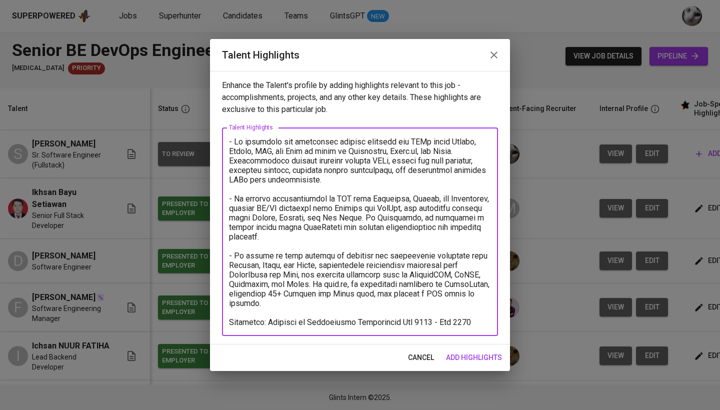
drag, startPoint x: 446, startPoint y: 323, endPoint x: 399, endPoint y: 324, distance: 47.0
click at [399, 324] on textarea at bounding box center [360, 232] width 262 height 190
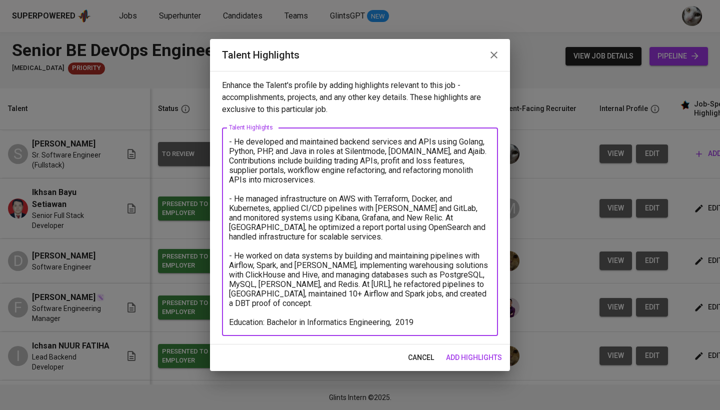
paste textarea "[GEOGRAPHIC_DATA]"
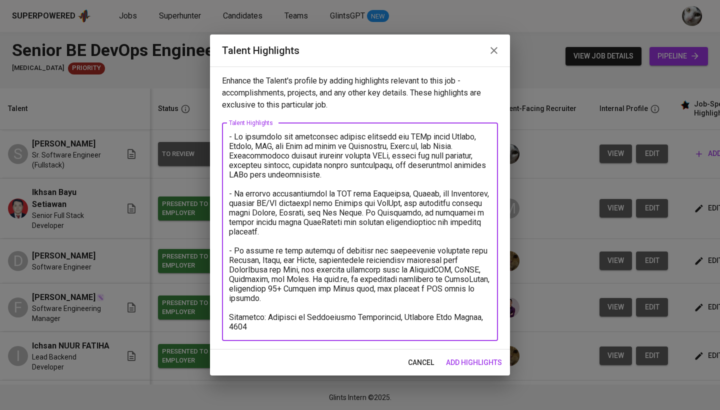
click at [428, 332] on div "x Talent Highlights" at bounding box center [360, 232] width 276 height 218
click at [426, 332] on div "x Talent Highlights" at bounding box center [360, 232] width 276 height 218
click at [419, 326] on textarea at bounding box center [360, 231] width 262 height 199
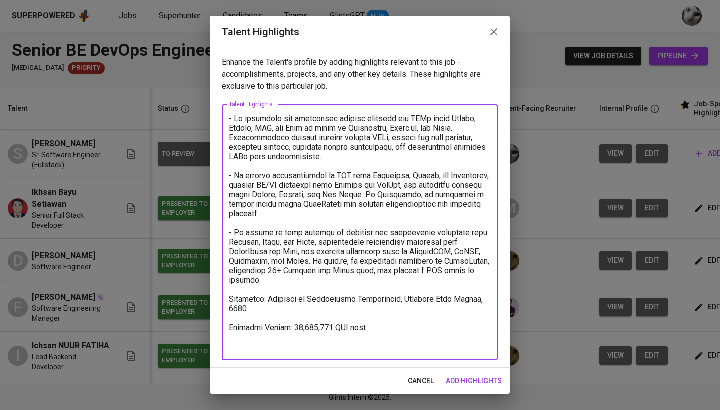
paste textarea "[URL][DOMAIN_NAME]"
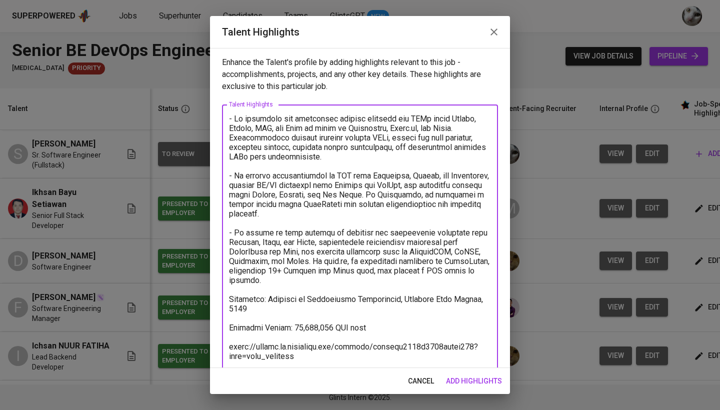
click at [230, 344] on textarea at bounding box center [360, 237] width 262 height 247
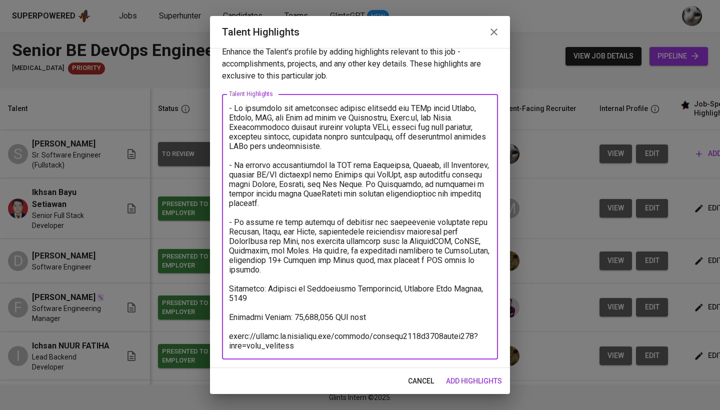
scroll to position [10, 0]
type textarea "- He developed and maintained backend services and APIs using Golang, Python, P…"
click at [464, 379] on span "add highlights" at bounding box center [474, 381] width 56 height 12
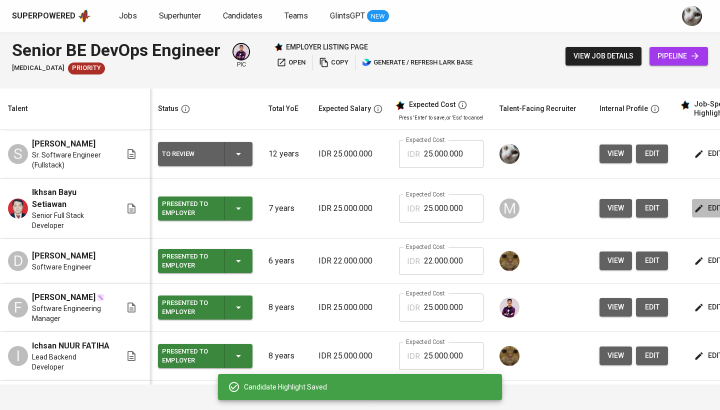
click at [696, 214] on button "edit" at bounding box center [709, 208] width 34 height 18
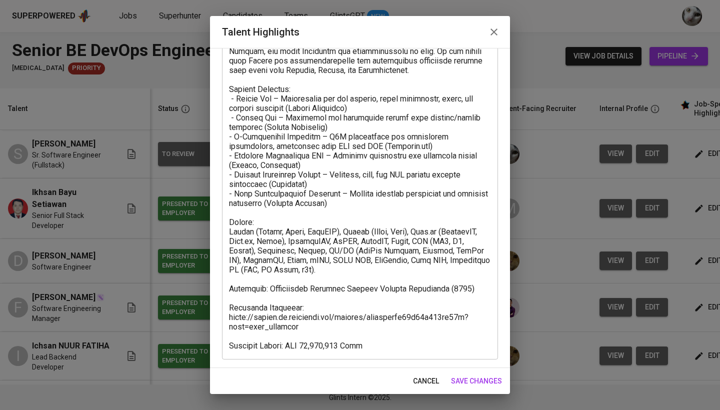
scroll to position [324, 0]
click at [430, 378] on span "cancel" at bounding box center [426, 381] width 26 height 12
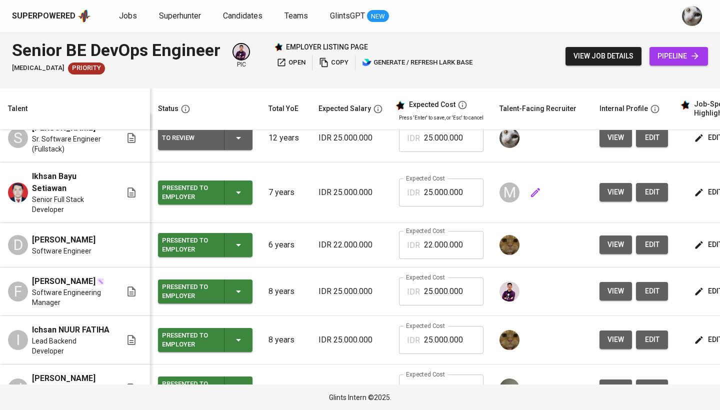
scroll to position [17, 0]
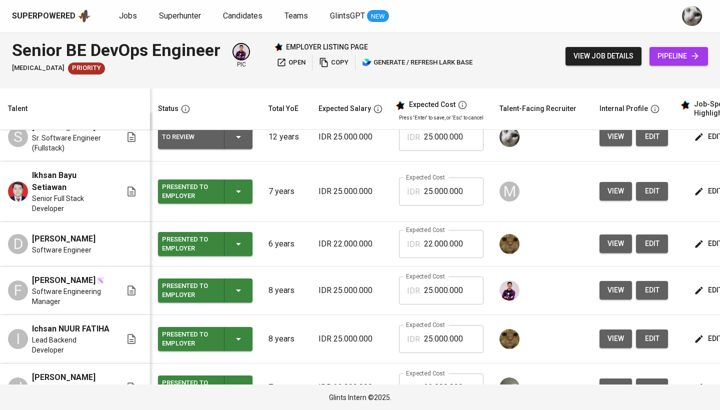
click at [701, 135] on icon "button" at bounding box center [699, 137] width 10 height 10
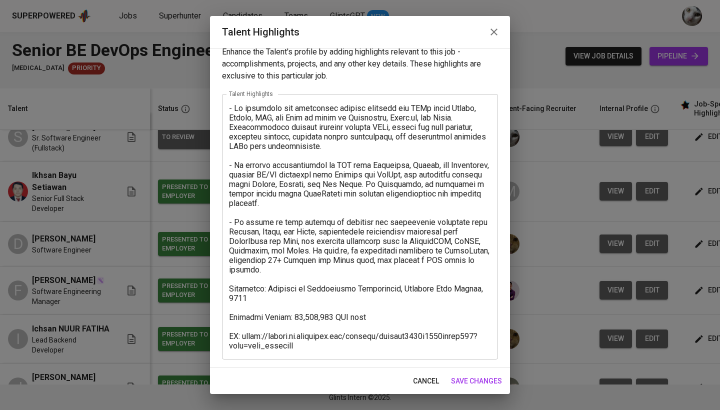
scroll to position [10, 0]
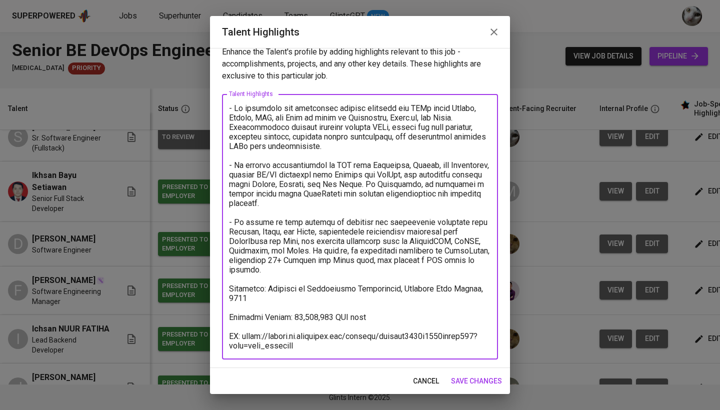
drag, startPoint x: 344, startPoint y: 315, endPoint x: 330, endPoint y: 315, distance: 14.5
click at [330, 315] on textarea at bounding box center [360, 226] width 262 height 247
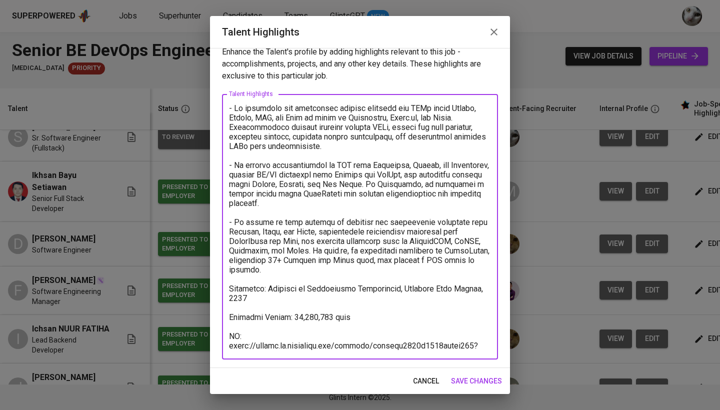
click at [290, 315] on textarea at bounding box center [360, 226] width 262 height 247
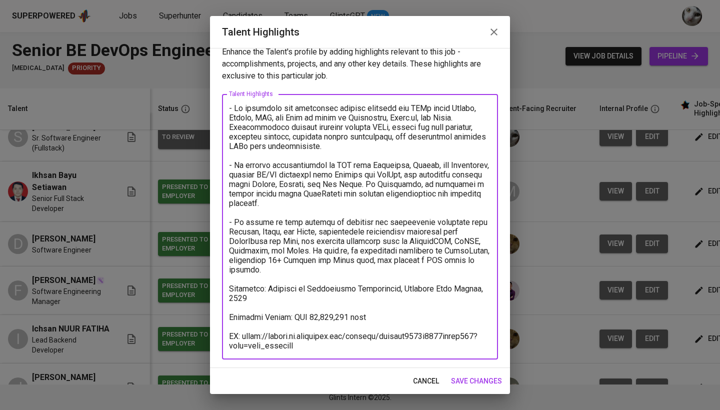
type textarea "- He developed and maintained backend services and APIs using Golang, Python, P…"
click at [465, 379] on span "save changes" at bounding box center [476, 381] width 51 height 12
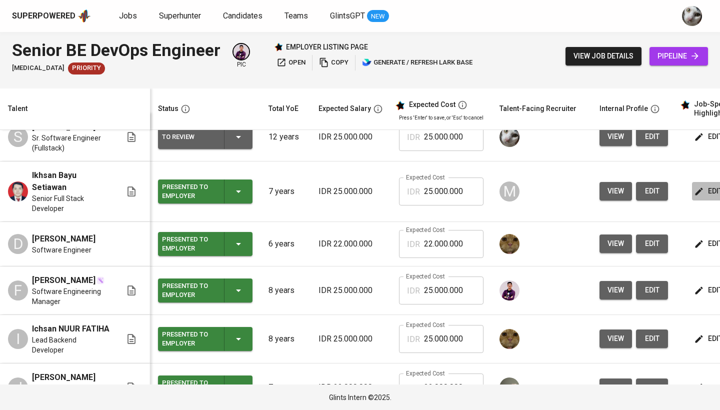
click at [708, 185] on span "edit" at bounding box center [709, 191] width 26 height 12
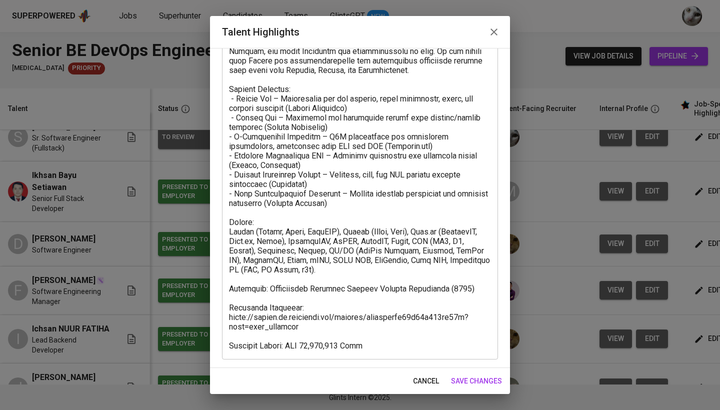
scroll to position [324, 0]
click at [472, 377] on span "save changes" at bounding box center [476, 381] width 51 height 12
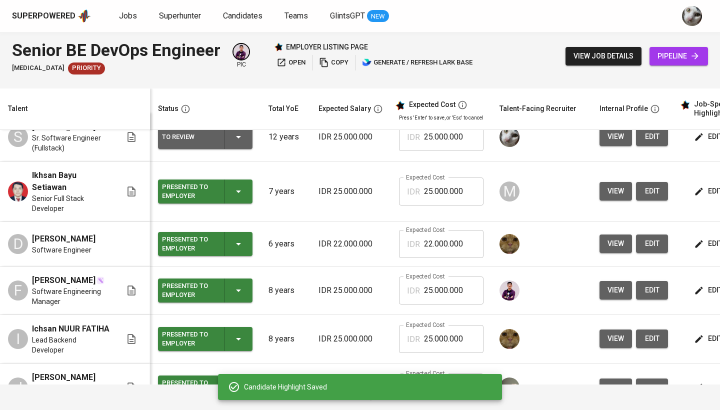
click at [704, 132] on span "edit" at bounding box center [709, 136] width 26 height 12
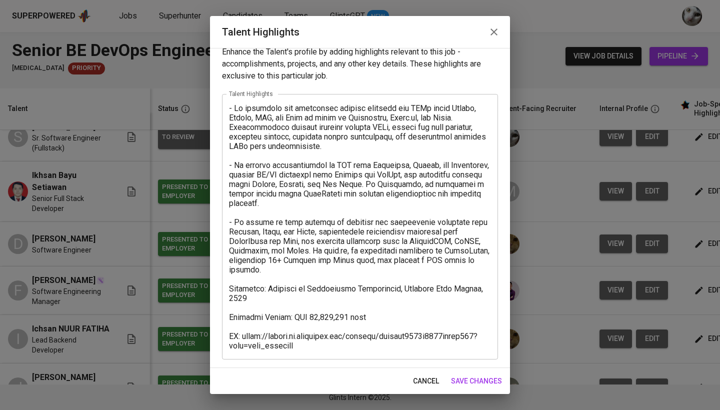
scroll to position [10, 0]
click at [239, 340] on textarea at bounding box center [360, 226] width 262 height 247
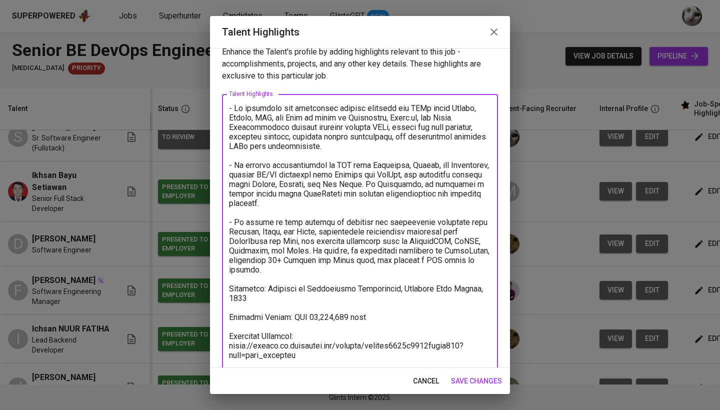
type textarea "- He developed and maintained backend services and APIs using Golang, Python, P…"
click at [487, 387] on button "save changes" at bounding box center [476, 381] width 59 height 18
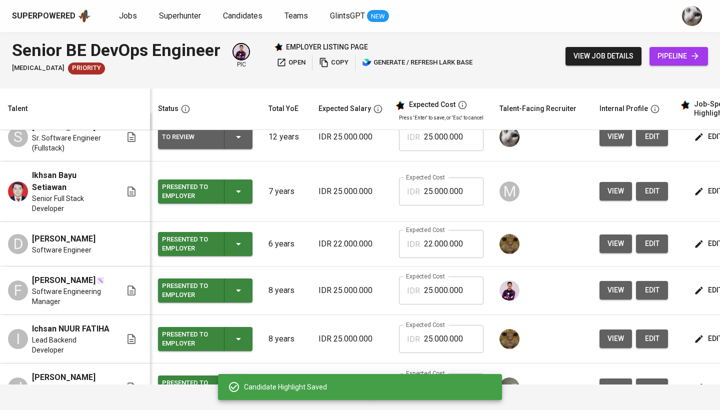
scroll to position [0, 0]
